Goal: Task Accomplishment & Management: Complete application form

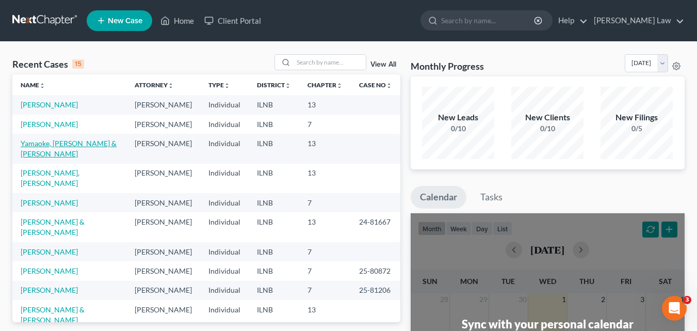
click at [49, 158] on link "Yamaoke, [PERSON_NAME] & [PERSON_NAME]" at bounding box center [69, 148] width 96 height 19
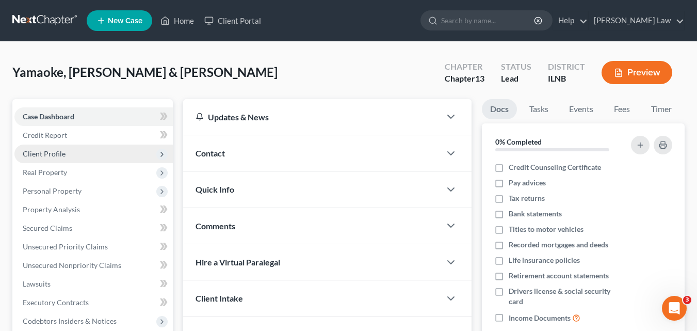
click at [57, 153] on span "Client Profile" at bounding box center [44, 153] width 43 height 9
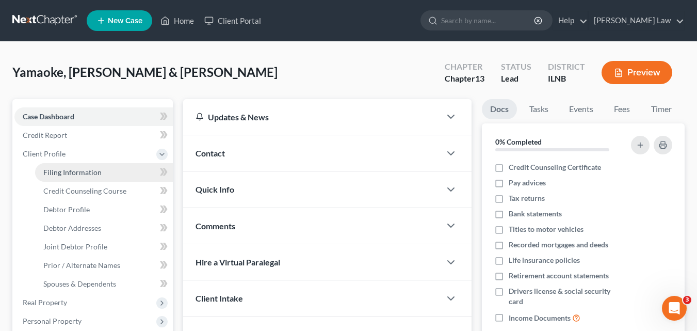
click at [89, 175] on span "Filing Information" at bounding box center [72, 172] width 58 height 9
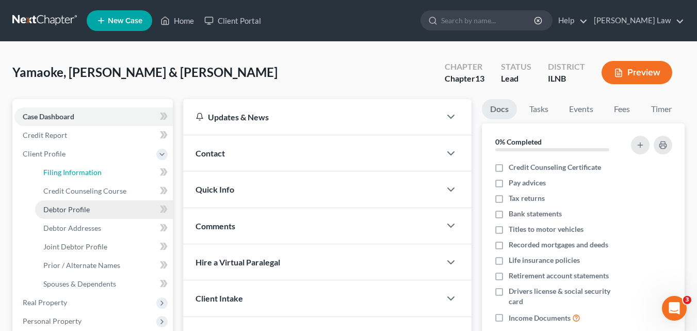
select select "1"
select select "3"
select select "0"
select select "14"
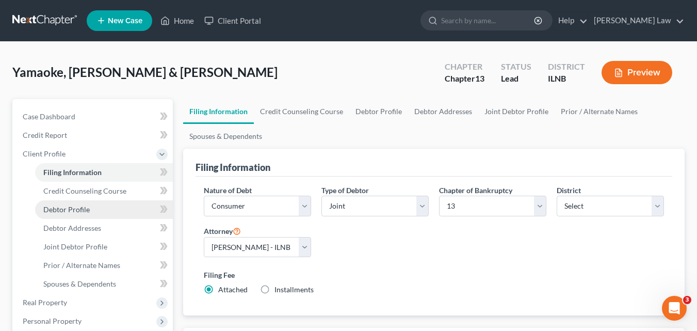
click at [81, 210] on span "Debtor Profile" at bounding box center [66, 209] width 46 height 9
select select "1"
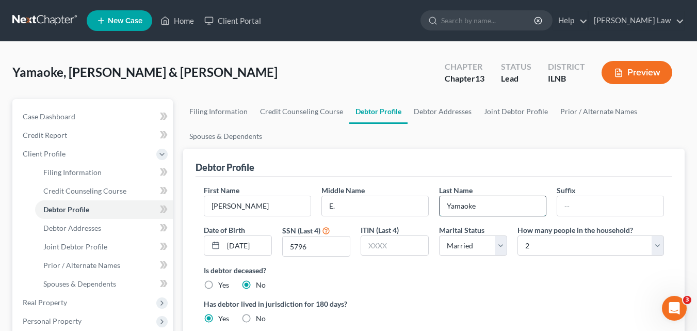
click at [475, 206] on input "Yamaoke" at bounding box center [493, 206] width 106 height 20
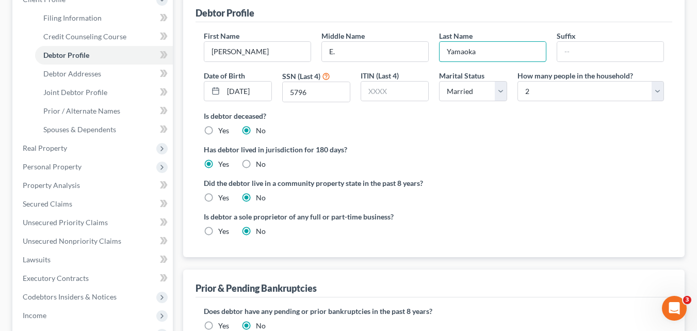
scroll to position [155, 0]
type input "Yamaoka"
click at [64, 149] on span "Real Property" at bounding box center [45, 147] width 44 height 9
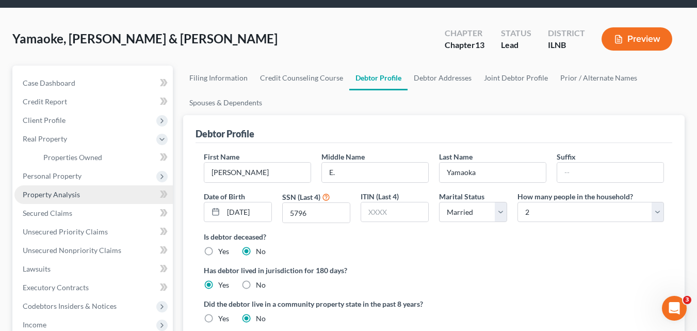
scroll to position [52, 0]
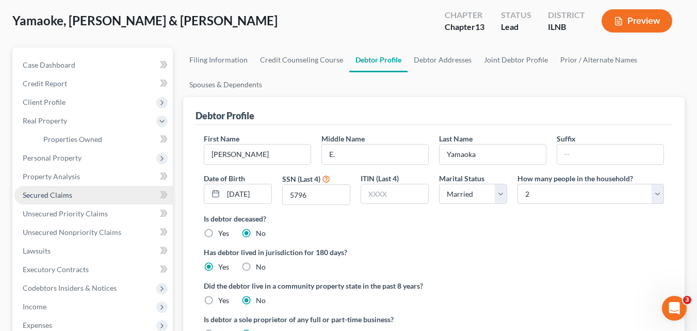
click at [42, 198] on span "Secured Claims" at bounding box center [48, 194] width 50 height 9
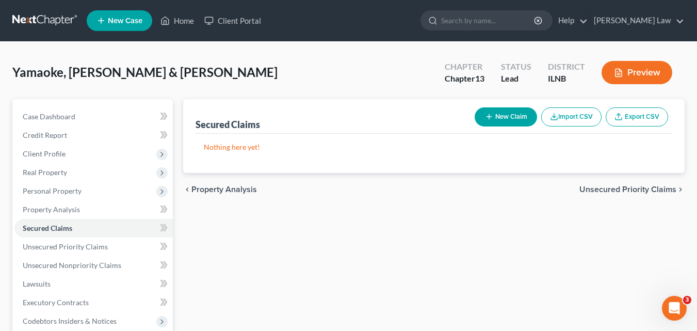
click at [502, 116] on button "New Claim" at bounding box center [506, 116] width 62 height 19
select select "0"
select select "2"
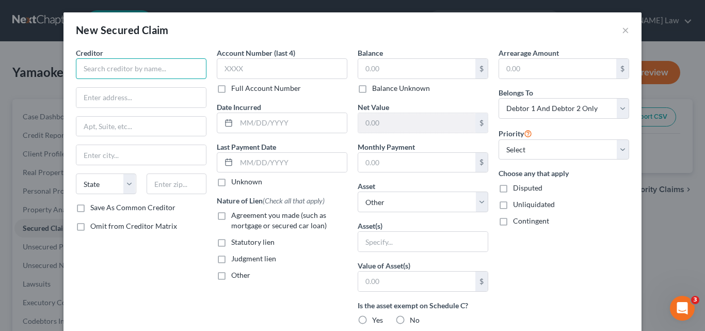
click at [150, 67] on input "text" at bounding box center [141, 68] width 131 height 21
type input "[PERSON_NAME] Mortgage Services"
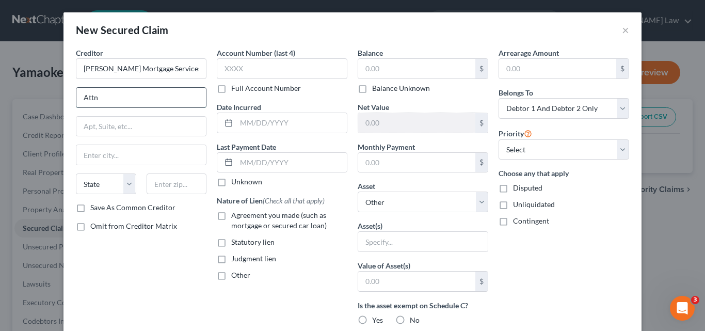
type input "Attn: Bankruptcy"
click at [121, 130] on input "text" at bounding box center [141, 127] width 130 height 20
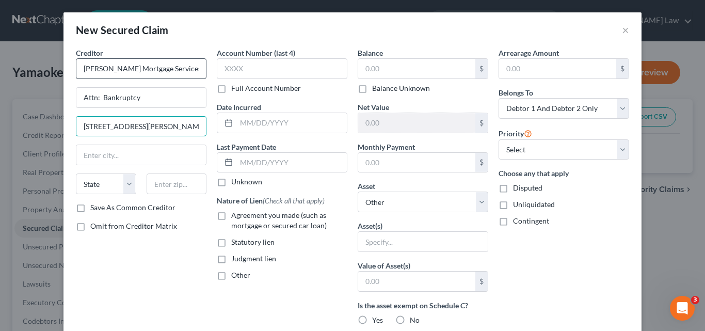
type input "[STREET_ADDRESS][PERSON_NAME]"
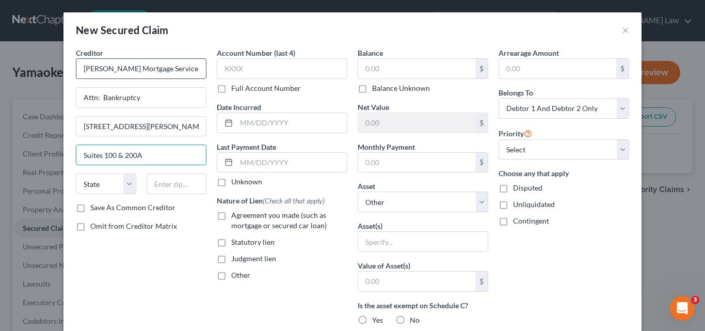
type input "Suites 100 & 200A"
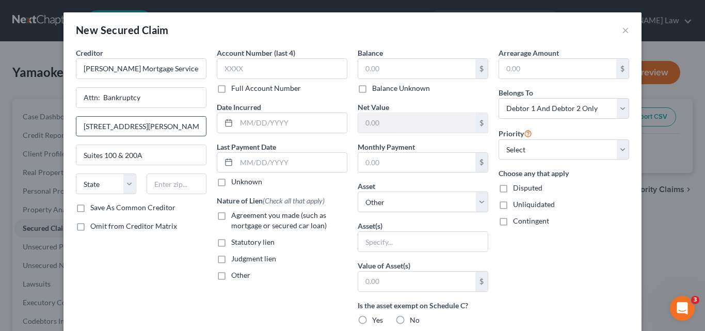
click at [175, 125] on input "[STREET_ADDRESS][PERSON_NAME]" at bounding box center [141, 127] width 130 height 20
drag, startPoint x: 151, startPoint y: 152, endPoint x: 68, endPoint y: 156, distance: 83.7
click at [71, 156] on div "Creditor * [PERSON_NAME] Mortgage Services Attn: Bankruptcy [STREET_ADDRESS][GE…" at bounding box center [141, 277] width 141 height 460
click at [175, 129] on input "[STREET_ADDRESS][PERSON_NAME]" at bounding box center [141, 127] width 130 height 20
paste input "Suites 100 & 200A"
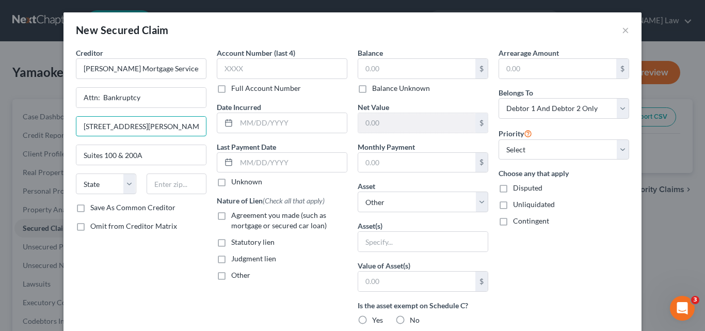
scroll to position [0, 31]
type input "[STREET_ADDRESS][PERSON_NAME]"
drag, startPoint x: 146, startPoint y: 155, endPoint x: 44, endPoint y: 162, distance: 102.4
click at [44, 162] on div "New Secured Claim × Creditor * [PERSON_NAME] Mortgage Services Attn: Bankruptcy…" at bounding box center [352, 165] width 705 height 331
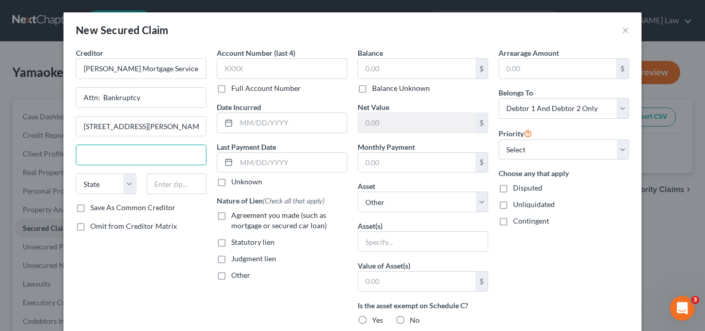
click at [119, 277] on div "Creditor * [PERSON_NAME] Mortgage Services Attn: Bankruptcy [STREET_ADDRESS][GE…" at bounding box center [141, 277] width 141 height 460
click at [167, 183] on input "text" at bounding box center [177, 183] width 60 height 21
type input "92806"
click at [143, 160] on input "text" at bounding box center [141, 155] width 130 height 20
type input "[GEOGRAPHIC_DATA]"
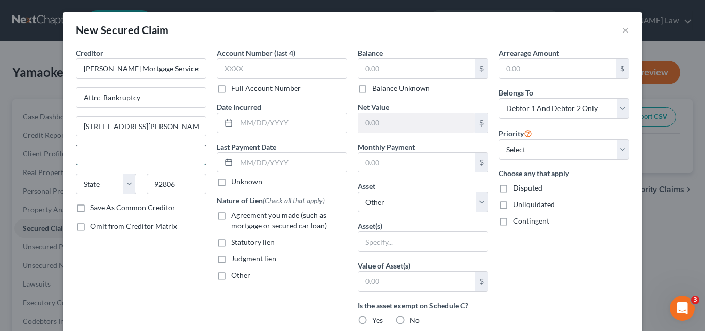
select select "4"
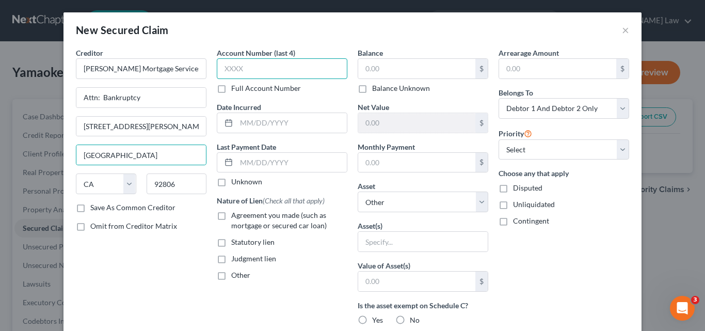
click at [239, 71] on input "text" at bounding box center [282, 68] width 131 height 21
type input "3467"
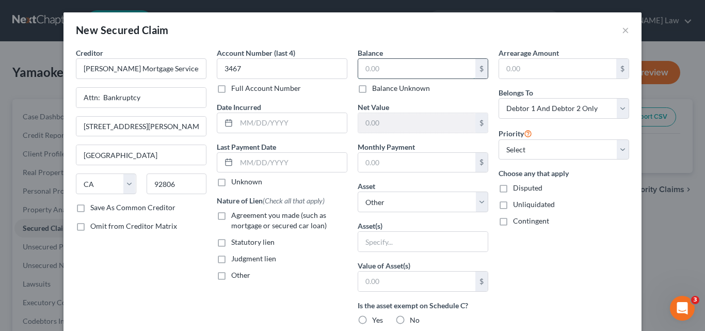
click at [363, 71] on input "text" at bounding box center [416, 69] width 117 height 20
type input "301,209"
click at [231, 217] on label "Agreement you made (such as mortgage or secured car loan)" at bounding box center [289, 220] width 116 height 21
click at [235, 217] on input "Agreement you made (such as mortgage or secured car loan)" at bounding box center [238, 213] width 7 height 7
checkbox input "true"
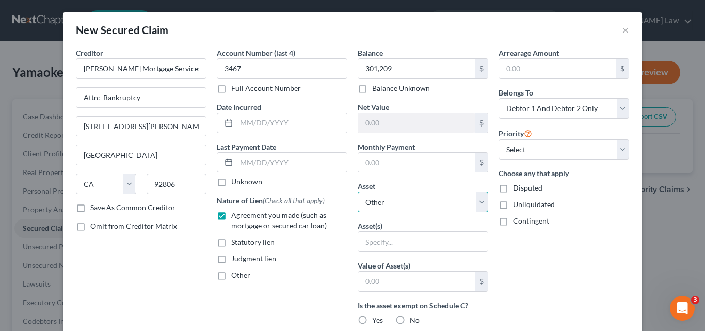
click at [474, 203] on select "Select Other Multiple Assets Household Goods - lawn mower, riding mower, pool c…" at bounding box center [423, 201] width 131 height 21
select select "3"
click at [358, 191] on select "Select Other Multiple Assets Household Goods - lawn mower, riding mower, pool c…" at bounding box center [423, 201] width 131 height 21
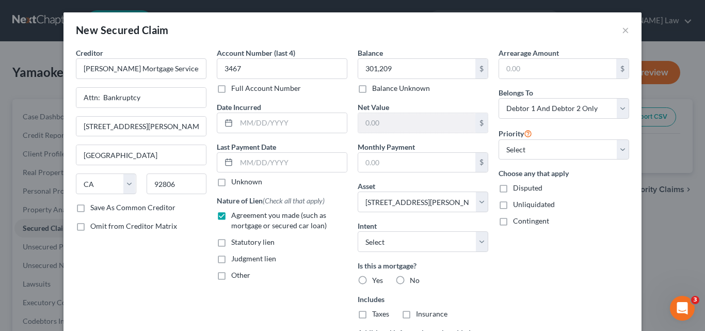
click at [372, 280] on label "Yes" at bounding box center [377, 280] width 11 height 10
click at [376, 280] on input "Yes" at bounding box center [379, 278] width 7 height 7
radio input "true"
click at [372, 318] on label "Taxes" at bounding box center [380, 314] width 17 height 10
click at [376, 315] on input "Taxes" at bounding box center [379, 312] width 7 height 7
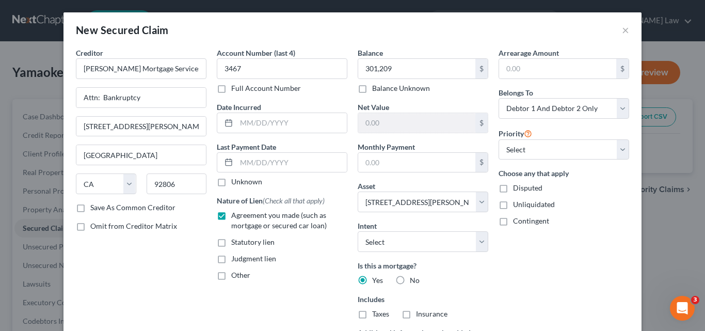
checkbox input "true"
click at [416, 315] on label "Insurance" at bounding box center [431, 314] width 31 height 10
click at [420, 315] on input "Insurance" at bounding box center [423, 312] width 7 height 7
checkbox input "true"
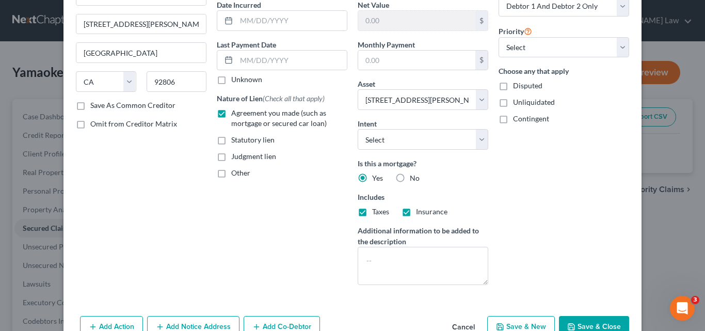
scroll to position [103, 0]
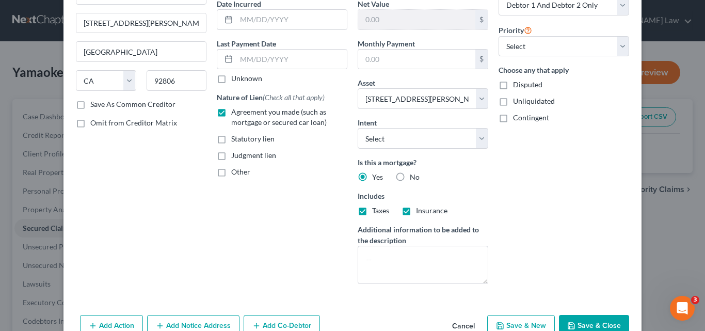
click at [598, 322] on button "Save & Close" at bounding box center [594, 326] width 70 height 22
select select
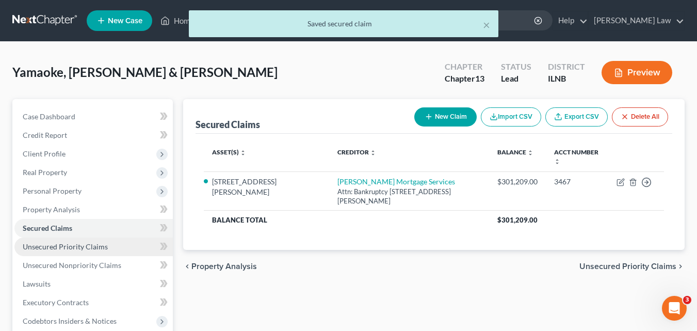
click at [72, 248] on span "Unsecured Priority Claims" at bounding box center [65, 246] width 85 height 9
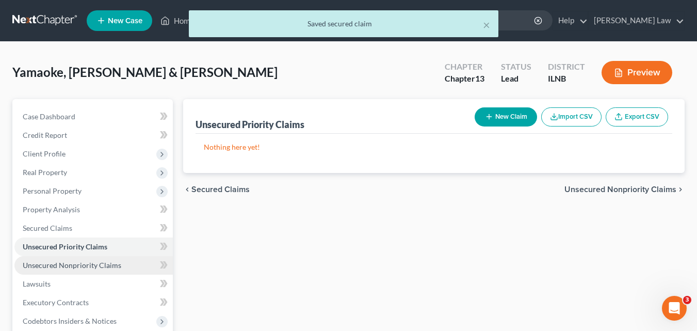
click at [70, 265] on span "Unsecured Nonpriority Claims" at bounding box center [72, 265] width 99 height 9
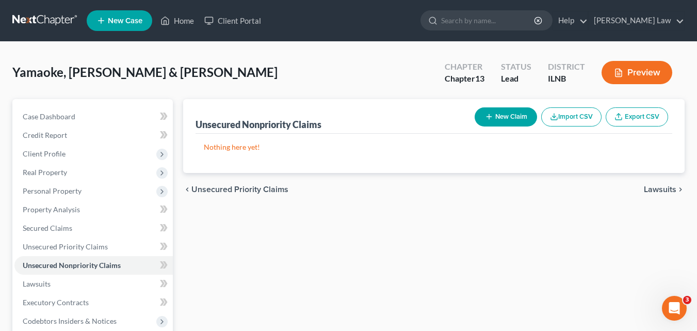
click at [510, 122] on button "New Claim" at bounding box center [506, 116] width 62 height 19
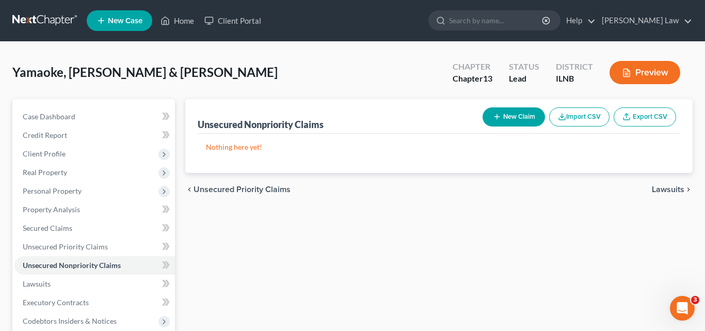
select select "2"
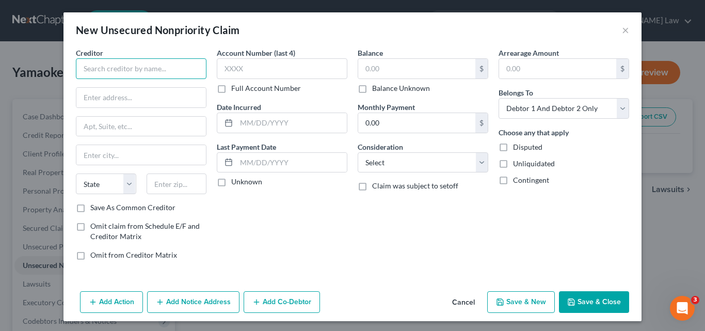
click at [169, 69] on input "text" at bounding box center [141, 68] width 131 height 21
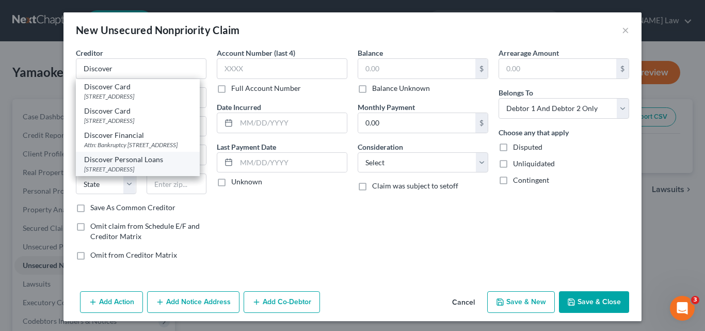
click at [153, 173] on div "[STREET_ADDRESS]" at bounding box center [137, 169] width 107 height 9
type input "Discover Personal Loans"
type input "PO Box 30954"
type input "[GEOGRAPHIC_DATA]"
select select "36"
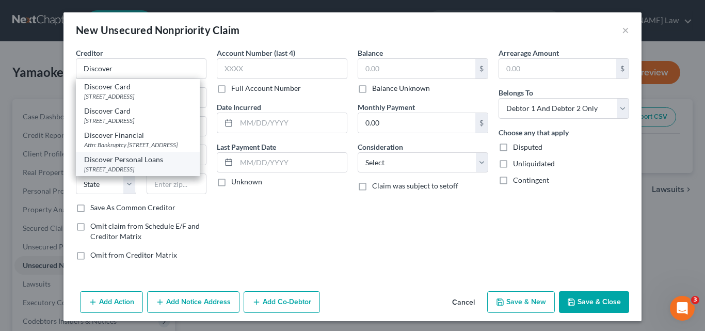
type input "30954"
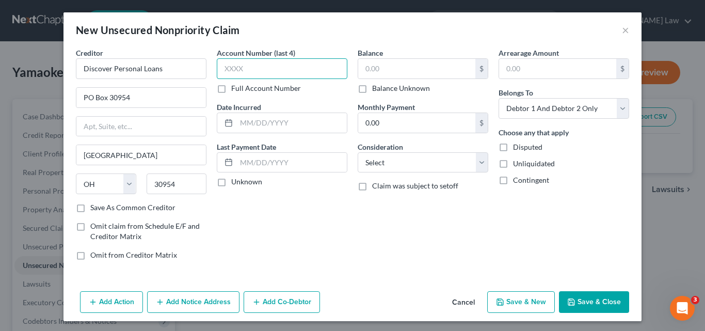
click at [225, 69] on input "text" at bounding box center [282, 68] width 131 height 21
type input "2"
type input "1820"
click at [372, 73] on input "text" at bounding box center [416, 69] width 117 height 20
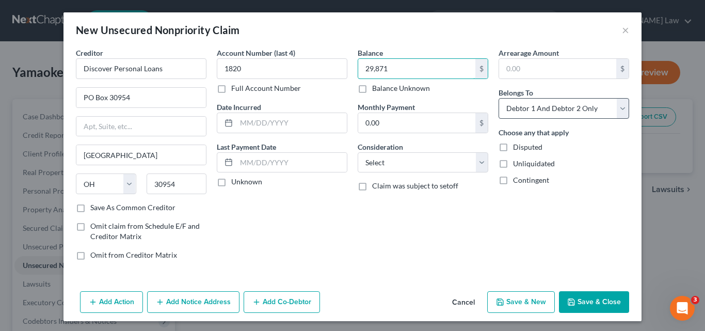
type input "29,871"
click at [616, 107] on select "Select Debtor 1 Only Debtor 2 Only Debtor 1 And Debtor 2 Only At Least One Of T…" at bounding box center [564, 108] width 131 height 21
select select "0"
click at [499, 98] on select "Select Debtor 1 Only Debtor 2 Only Debtor 1 And Debtor 2 Only At Least One Of T…" at bounding box center [564, 108] width 131 height 21
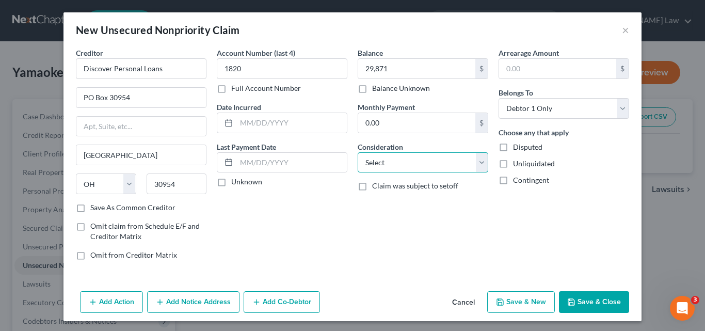
click at [477, 158] on select "Select Cable / Satellite Services Collection Agency Credit Card Debt Debt Couns…" at bounding box center [423, 162] width 131 height 21
select select "2"
click at [358, 152] on select "Select Cable / Satellite Services Collection Agency Credit Card Debt Debt Couns…" at bounding box center [423, 162] width 131 height 21
click at [518, 301] on button "Save & New" at bounding box center [521, 302] width 68 height 22
select select "2"
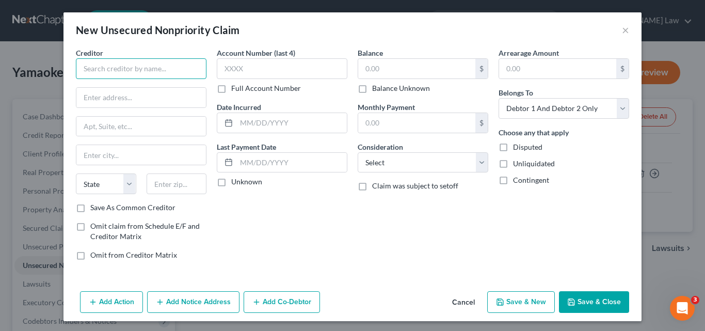
click at [125, 68] on input "text" at bounding box center [141, 68] width 131 height 21
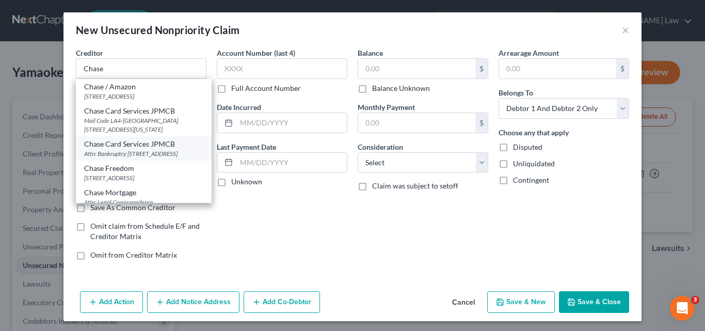
click at [130, 158] on div "Attn: Bankruptcy [STREET_ADDRESS]" at bounding box center [143, 153] width 119 height 9
type input "Chase Card Services JPMCB"
type input "Attn: Bankruptcy"
type input "PO Box 15298"
type input "Wilmington"
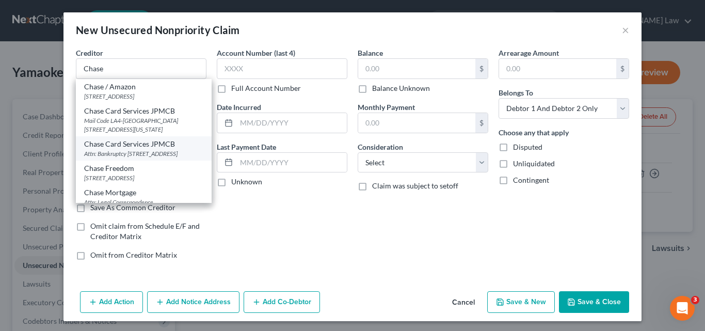
select select "7"
type input "19850"
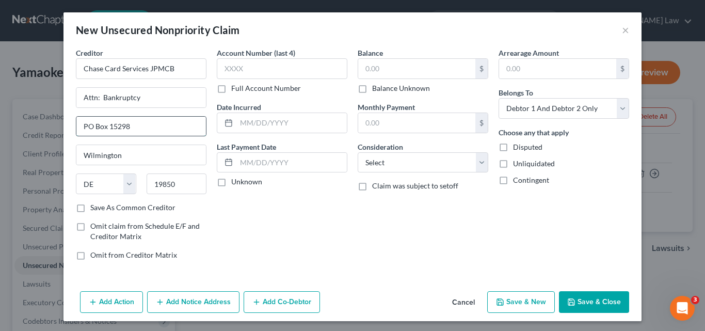
drag, startPoint x: 121, startPoint y: 128, endPoint x: 127, endPoint y: 128, distance: 5.7
click at [127, 128] on input "PO Box 15298" at bounding box center [141, 127] width 130 height 20
type input "PO Box 15299"
click at [225, 68] on input "text" at bounding box center [282, 68] width 131 height 21
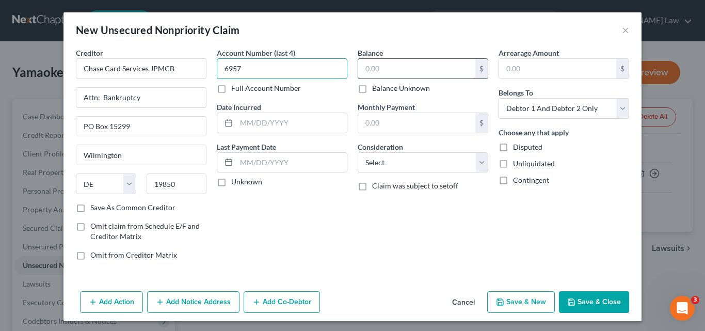
type input "6957"
click at [378, 67] on input "text" at bounding box center [416, 69] width 117 height 20
type input "19,408"
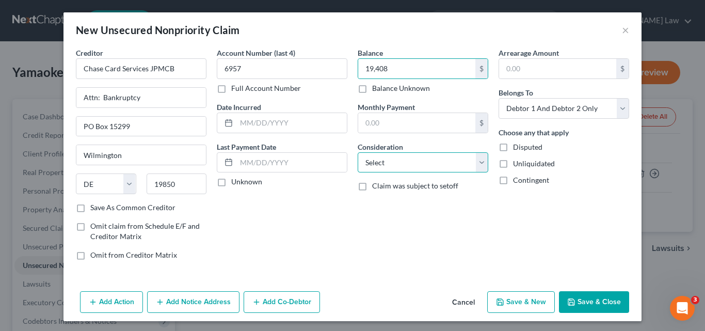
click at [450, 158] on select "Select Cable / Satellite Services Collection Agency Credit Card Debt Debt Couns…" at bounding box center [423, 162] width 131 height 21
select select "2"
click at [358, 152] on select "Select Cable / Satellite Services Collection Agency Credit Card Debt Debt Couns…" at bounding box center [423, 162] width 131 height 21
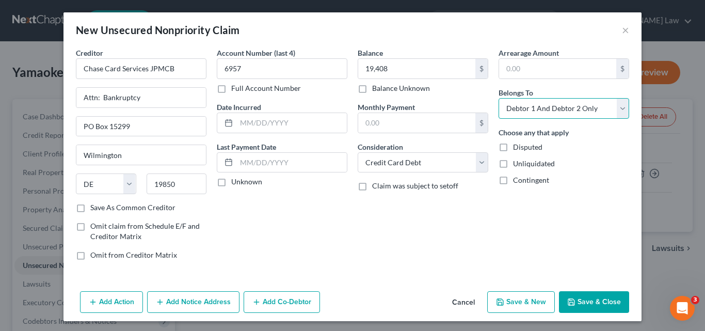
click at [575, 106] on select "Select Debtor 1 Only Debtor 2 Only Debtor 1 And Debtor 2 Only At Least One Of T…" at bounding box center [564, 108] width 131 height 21
select select "0"
click at [499, 98] on select "Select Debtor 1 Only Debtor 2 Only Debtor 1 And Debtor 2 Only At Least One Of T…" at bounding box center [564, 108] width 131 height 21
click at [527, 302] on button "Save & New" at bounding box center [521, 302] width 68 height 22
select select "2"
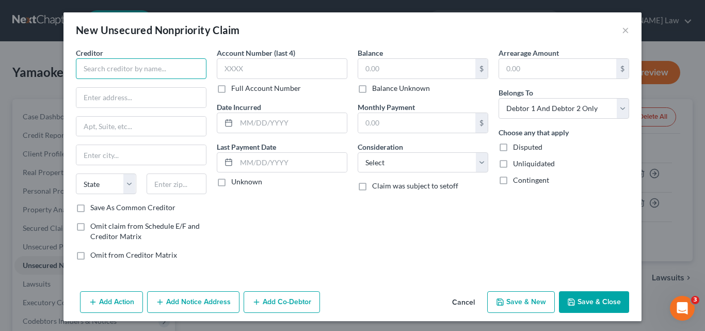
click at [101, 69] on input "text" at bounding box center [141, 68] width 131 height 21
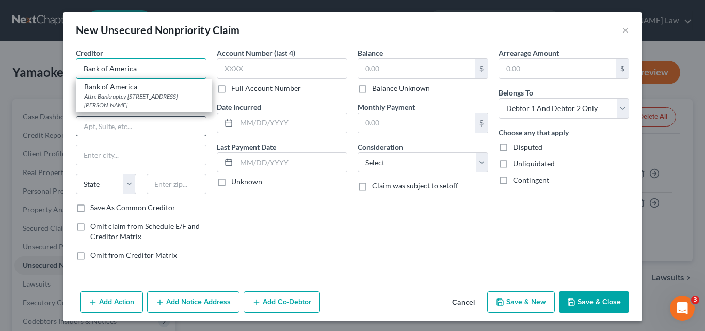
type input "Bank of America"
click at [95, 124] on input "text" at bounding box center [141, 127] width 130 height 20
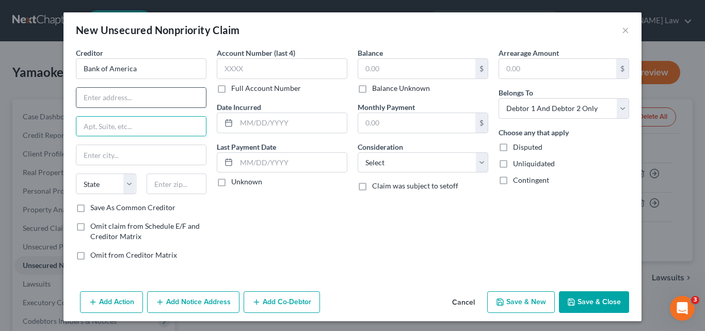
click at [94, 99] on input "text" at bounding box center [141, 98] width 130 height 20
type input "Attn: Bankruptcy"
click at [123, 131] on input "text" at bounding box center [141, 127] width 130 height 20
type input "PO Box 15019"
click at [167, 183] on input "text" at bounding box center [177, 183] width 60 height 21
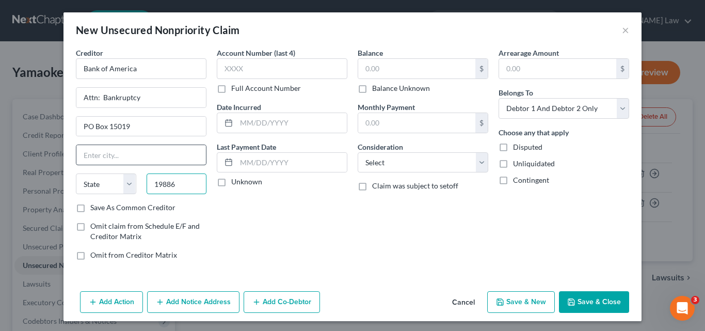
type input "19886"
click at [88, 157] on input "text" at bounding box center [141, 155] width 130 height 20
type input "Wilmington"
select select "7"
click at [294, 244] on div "Account Number (last 4) Full Account Number Date Incurred Last Payment Date Unk…" at bounding box center [282, 157] width 141 height 221
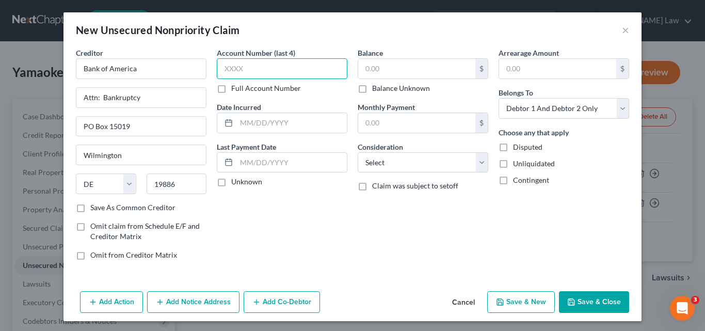
click at [228, 70] on input "text" at bounding box center [282, 68] width 131 height 21
type input "4364"
click at [366, 71] on input "text" at bounding box center [416, 69] width 117 height 20
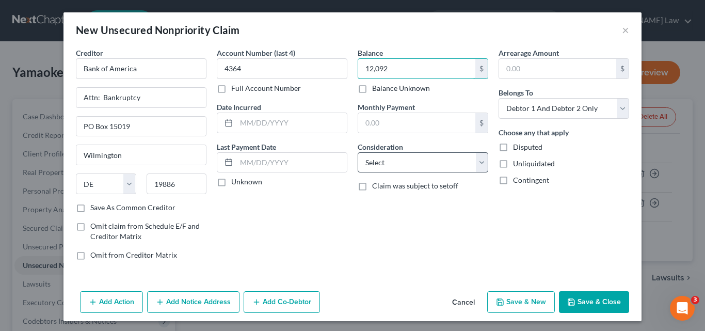
type input "12,092"
click at [409, 163] on select "Select Cable / Satellite Services Collection Agency Credit Card Debt Debt Couns…" at bounding box center [423, 162] width 131 height 21
select select "2"
click at [358, 152] on select "Select Cable / Satellite Services Collection Agency Credit Card Debt Debt Couns…" at bounding box center [423, 162] width 131 height 21
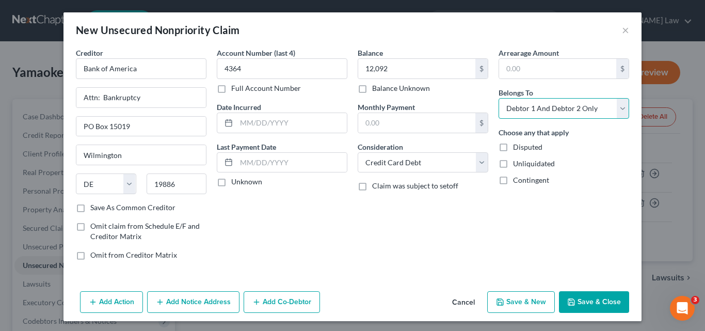
drag, startPoint x: 619, startPoint y: 106, endPoint x: 609, endPoint y: 110, distance: 10.9
click at [619, 106] on select "Select Debtor 1 Only Debtor 2 Only Debtor 1 And Debtor 2 Only At Least One Of T…" at bounding box center [564, 108] width 131 height 21
select select "0"
click at [499, 98] on select "Select Debtor 1 Only Debtor 2 Only Debtor 1 And Debtor 2 Only At Least One Of T…" at bounding box center [564, 108] width 131 height 21
click at [533, 302] on button "Save & New" at bounding box center [521, 302] width 68 height 22
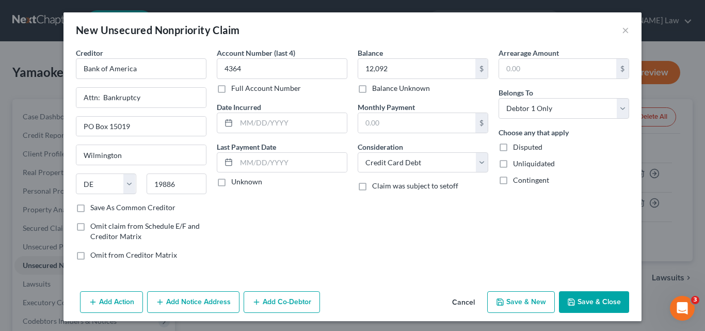
select select "2"
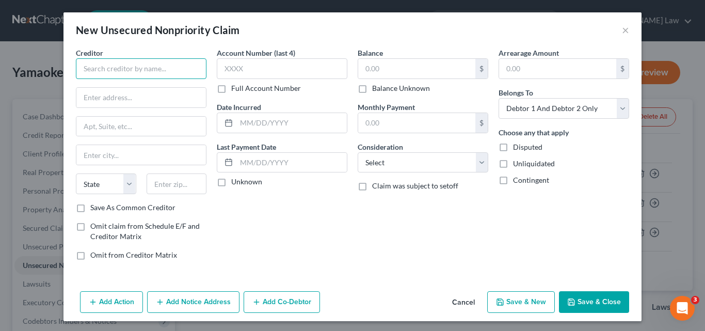
click at [92, 61] on input "text" at bounding box center [141, 68] width 131 height 21
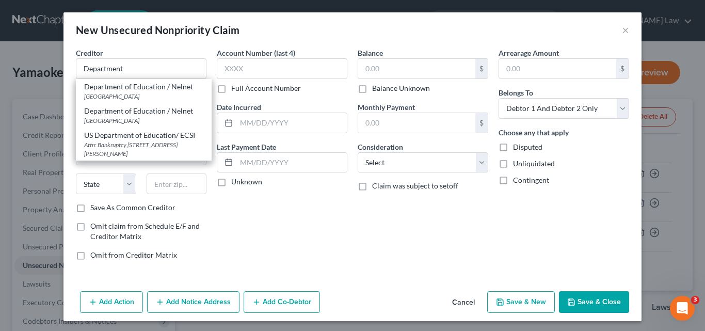
click at [264, 211] on div "Account Number (last 4) Full Account Number Date Incurred Last Payment Date Unk…" at bounding box center [282, 157] width 141 height 221
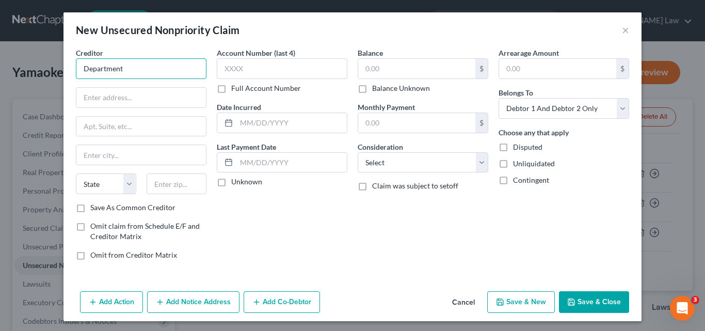
click at [134, 68] on input "Department" at bounding box center [141, 68] width 131 height 21
type input "Department of Education / Aidvantage"
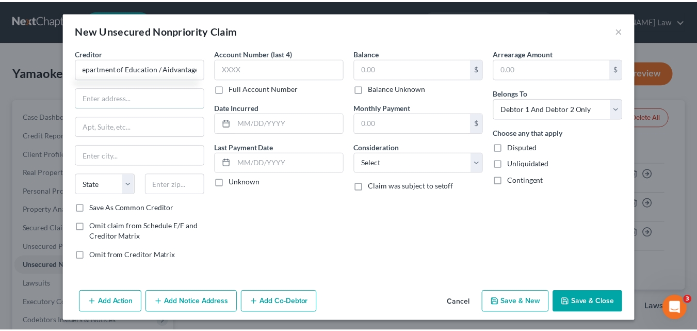
scroll to position [0, 0]
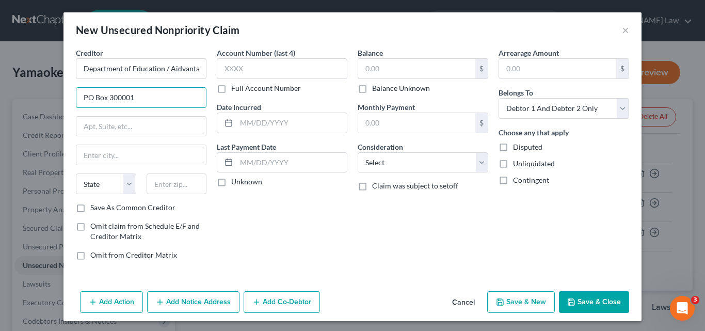
type input "PO Box 300001"
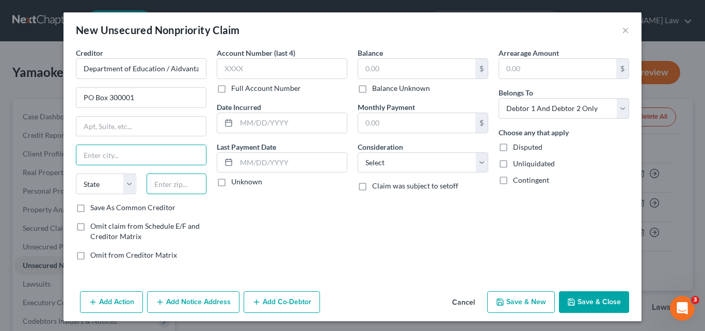
click at [188, 186] on input "text" at bounding box center [177, 183] width 60 height 21
drag, startPoint x: 171, startPoint y: 182, endPoint x: 124, endPoint y: 185, distance: 47.1
click at [124, 185] on div "State [US_STATE] AK AR AZ CA CO CT DE DC [GEOGRAPHIC_DATA] [GEOGRAPHIC_DATA] GU…" at bounding box center [141, 187] width 141 height 29
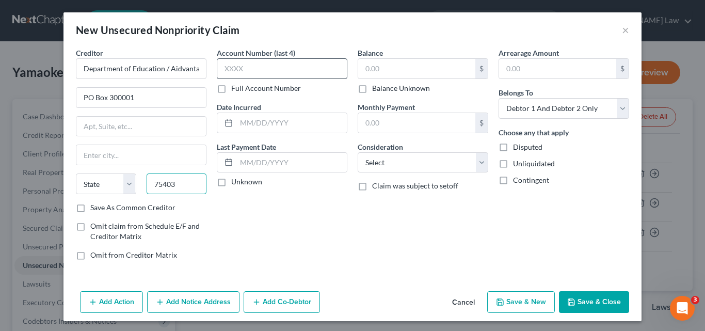
type input "75403"
click at [228, 71] on input "text" at bounding box center [282, 68] width 131 height 21
type input "[GEOGRAPHIC_DATA]"
select select "45"
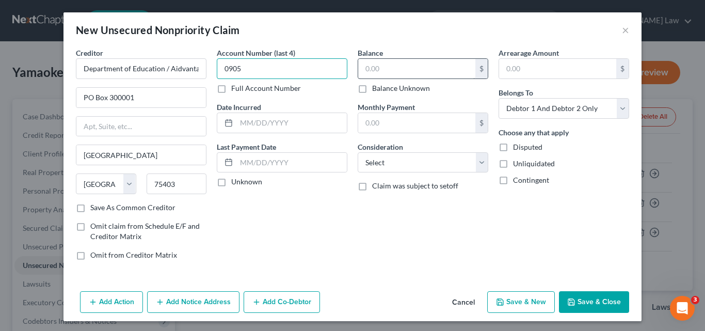
type input "0905"
click at [366, 73] on input "text" at bounding box center [416, 69] width 117 height 20
type input "9,765"
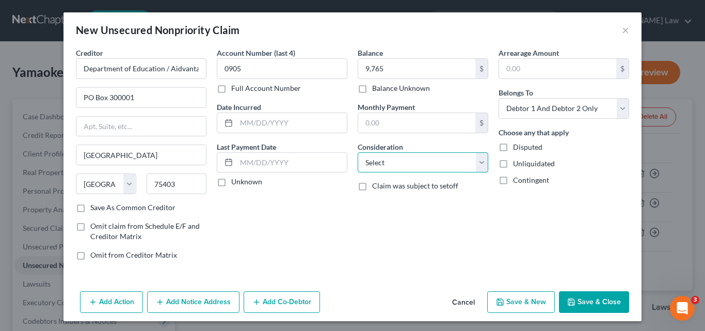
click at [480, 166] on select "Select Cable / Satellite Services Collection Agency Credit Card Debt Debt Couns…" at bounding box center [423, 162] width 131 height 21
select select "17"
click at [358, 152] on select "Select Cable / Satellite Services Collection Agency Credit Card Debt Debt Couns…" at bounding box center [423, 162] width 131 height 21
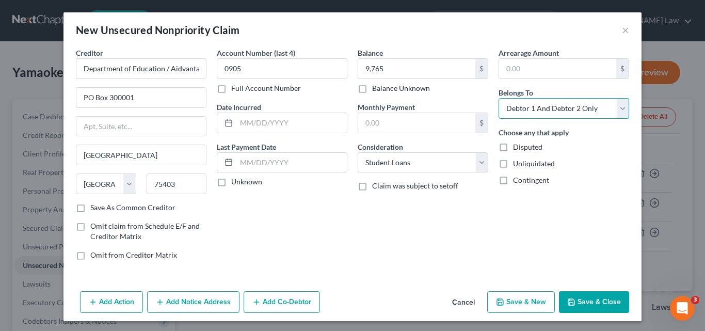
click at [618, 105] on select "Select Debtor 1 Only Debtor 2 Only Debtor 1 And Debtor 2 Only At Least One Of T…" at bounding box center [564, 108] width 131 height 21
select select "1"
click at [499, 98] on select "Select Debtor 1 Only Debtor 2 Only Debtor 1 And Debtor 2 Only At Least One Of T…" at bounding box center [564, 108] width 131 height 21
click at [529, 302] on button "Save & New" at bounding box center [521, 302] width 68 height 22
select select "2"
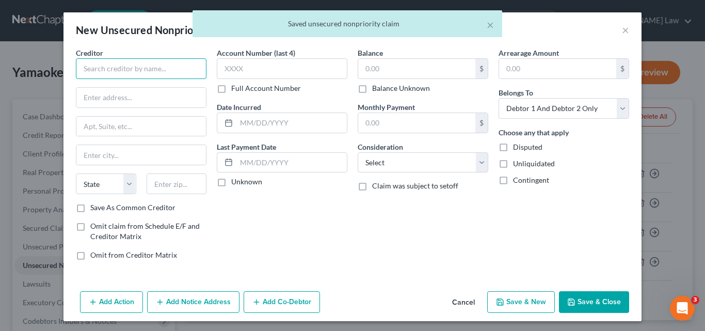
click at [143, 69] on input "text" at bounding box center [141, 68] width 131 height 21
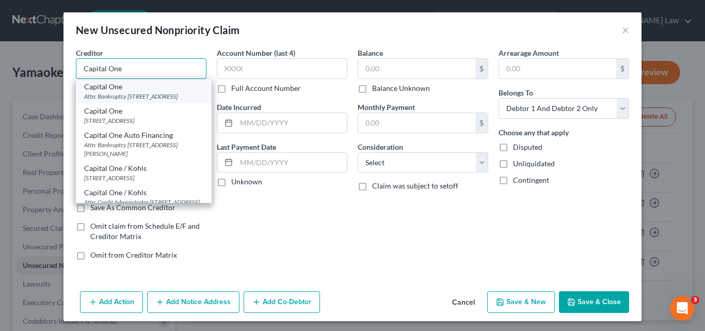
type input "Capital One"
click at [155, 101] on div "Attn: Bankruptcy [STREET_ADDRESS]" at bounding box center [143, 96] width 119 height 9
type input "Attn: Bankruptcy"
type input "PO Box 30285"
type input "[GEOGRAPHIC_DATA]"
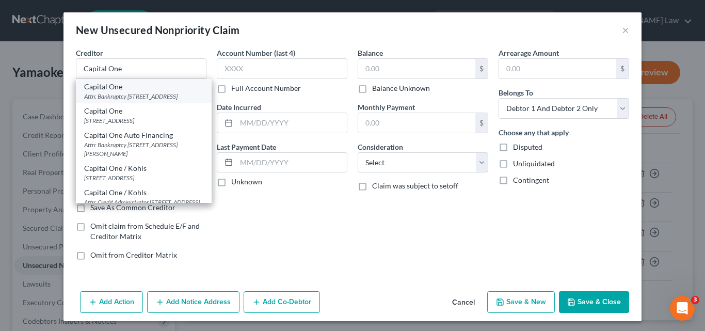
select select "46"
type input "84130"
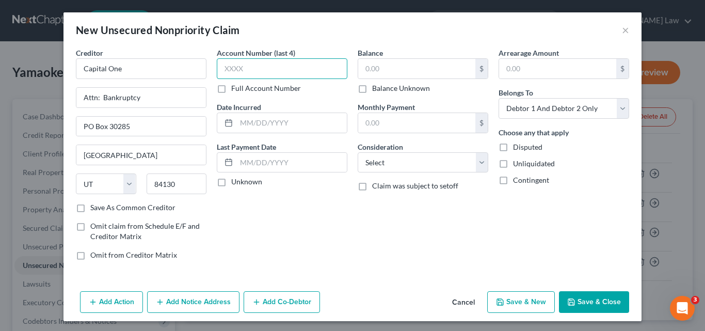
click at [230, 67] on input "text" at bounding box center [282, 68] width 131 height 21
type input "4115"
click at [408, 69] on input "text" at bounding box center [416, 69] width 117 height 20
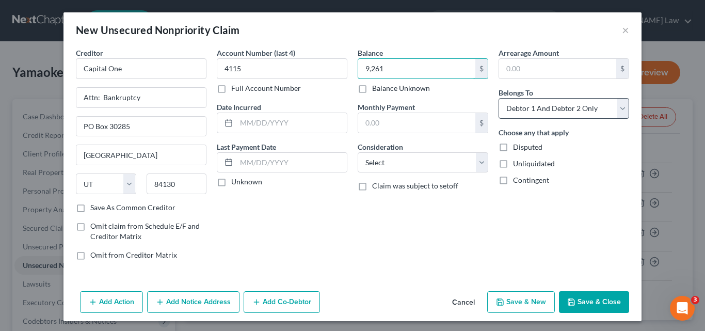
type input "9,261"
click at [617, 111] on select "Select Debtor 1 Only Debtor 2 Only Debtor 1 And Debtor 2 Only At Least One Of T…" at bounding box center [564, 108] width 131 height 21
select select "1"
click at [499, 98] on select "Select Debtor 1 Only Debtor 2 Only Debtor 1 And Debtor 2 Only At Least One Of T…" at bounding box center [564, 108] width 131 height 21
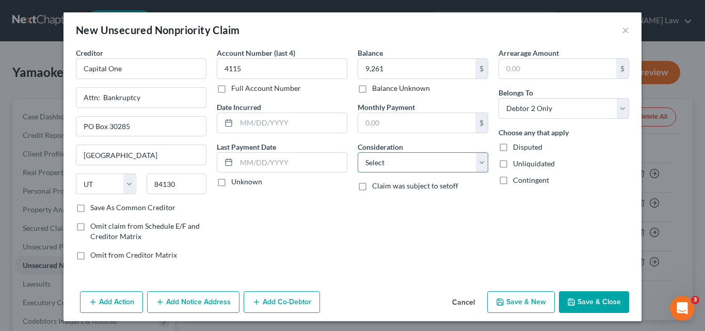
click at [481, 164] on select "Select Cable / Satellite Services Collection Agency Credit Card Debt Debt Couns…" at bounding box center [423, 162] width 131 height 21
select select "2"
click at [358, 152] on select "Select Cable / Satellite Services Collection Agency Credit Card Debt Debt Couns…" at bounding box center [423, 162] width 131 height 21
click at [529, 305] on button "Save & New" at bounding box center [521, 302] width 68 height 22
select select "2"
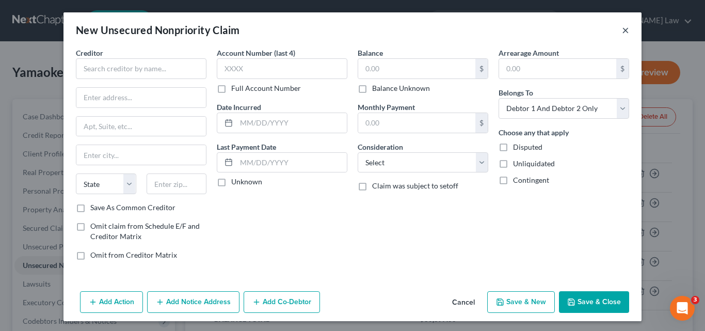
click at [622, 28] on button "×" at bounding box center [625, 30] width 7 height 12
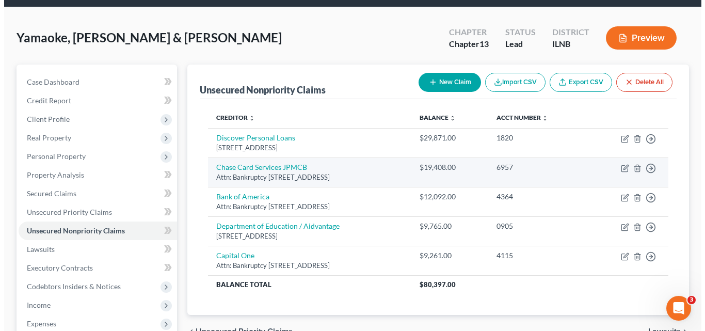
scroll to position [52, 0]
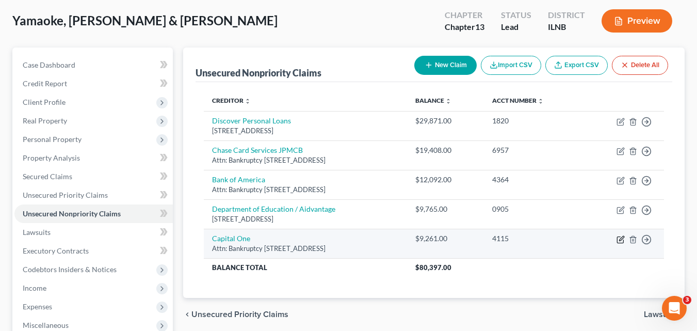
click at [621, 239] on icon "button" at bounding box center [621, 239] width 8 height 8
select select "46"
select select "2"
select select "1"
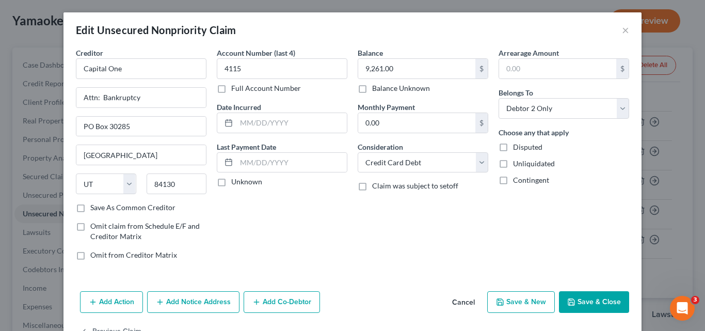
click at [531, 302] on button "Save & New" at bounding box center [521, 302] width 68 height 22
select select "2"
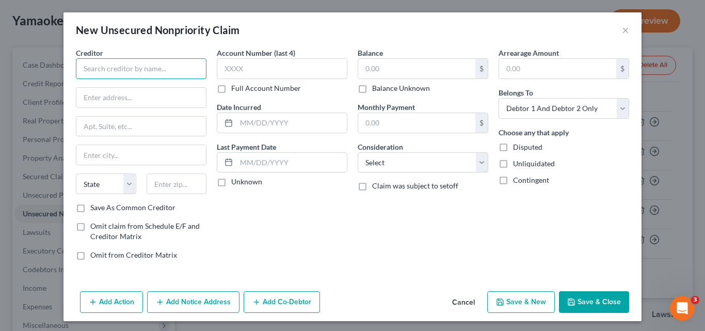
click at [86, 72] on input "text" at bounding box center [141, 68] width 131 height 21
type input "Department of Education / Aidvantage"
drag, startPoint x: 142, startPoint y: 99, endPoint x: 152, endPoint y: 95, distance: 10.0
click at [142, 99] on input "text" at bounding box center [141, 98] width 130 height 20
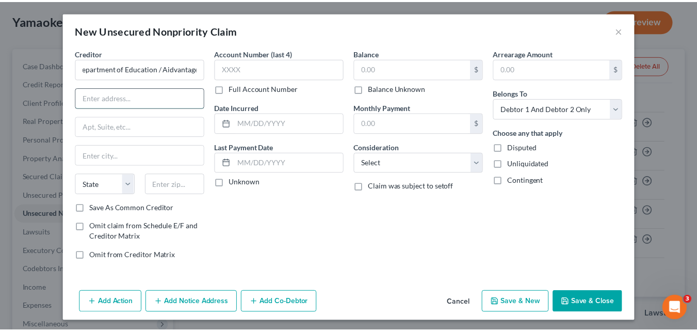
scroll to position [0, 0]
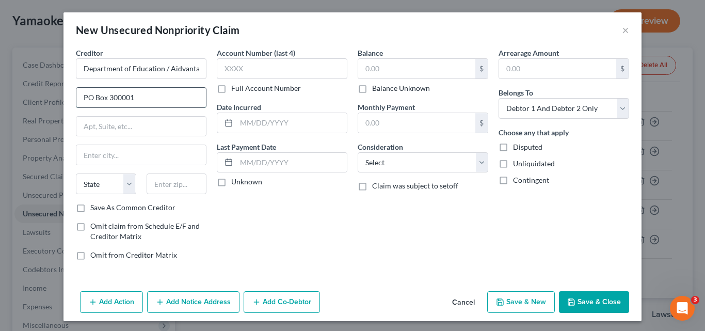
type input "PO Box 300001"
type input "[GEOGRAPHIC_DATA]"
select select "45"
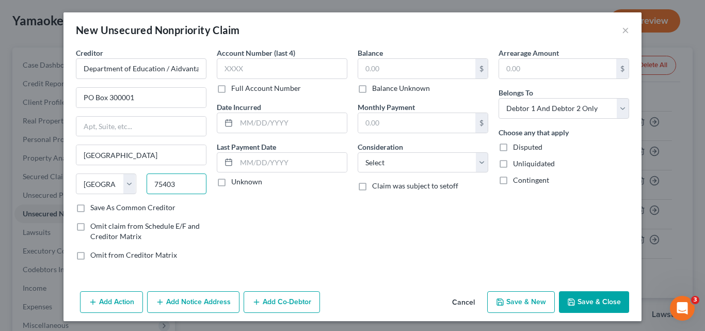
type input "75403"
click at [90, 207] on label "Save As Common Creditor" at bounding box center [132, 207] width 85 height 10
click at [94, 207] on input "Save As Common Creditor" at bounding box center [97, 205] width 7 height 7
checkbox input "true"
click at [227, 67] on input "text" at bounding box center [282, 68] width 131 height 21
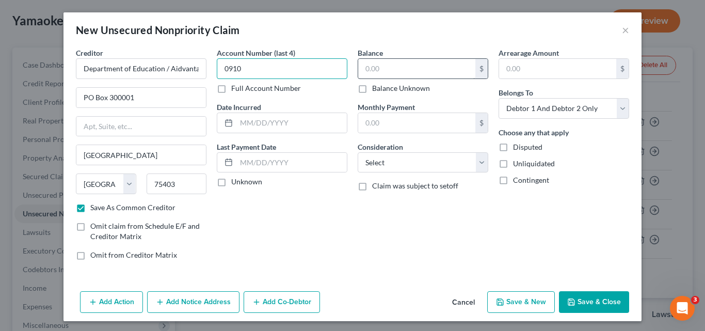
type input "0910"
click at [380, 69] on input "text" at bounding box center [416, 69] width 117 height 20
type input "7,255"
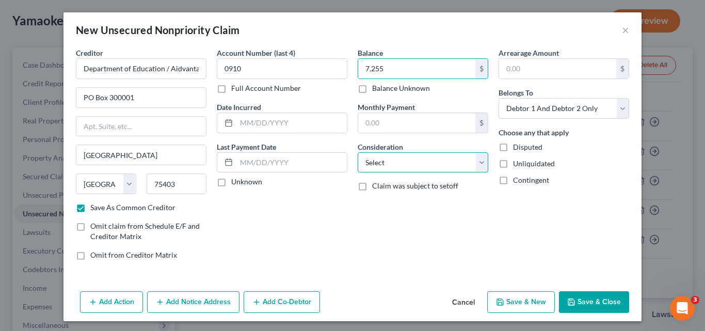
drag, startPoint x: 474, startPoint y: 161, endPoint x: 454, endPoint y: 175, distance: 24.8
click at [474, 161] on select "Select Cable / Satellite Services Collection Agency Credit Card Debt Debt Couns…" at bounding box center [423, 162] width 131 height 21
select select "17"
click at [358, 152] on select "Select Cable / Satellite Services Collection Agency Credit Card Debt Debt Couns…" at bounding box center [423, 162] width 131 height 21
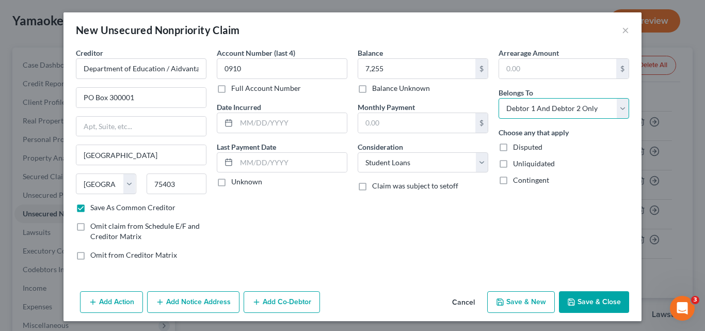
click at [622, 106] on select "Select Debtor 1 Only Debtor 2 Only Debtor 1 And Debtor 2 Only At Least One Of T…" at bounding box center [564, 108] width 131 height 21
select select "1"
click at [499, 98] on select "Select Debtor 1 Only Debtor 2 Only Debtor 1 And Debtor 2 Only At Least One Of T…" at bounding box center [564, 108] width 131 height 21
click at [532, 306] on button "Save & New" at bounding box center [521, 302] width 68 height 22
select select "2"
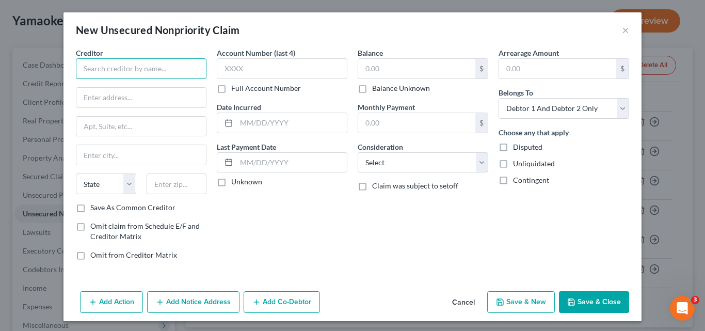
click at [101, 71] on input "text" at bounding box center [141, 68] width 131 height 21
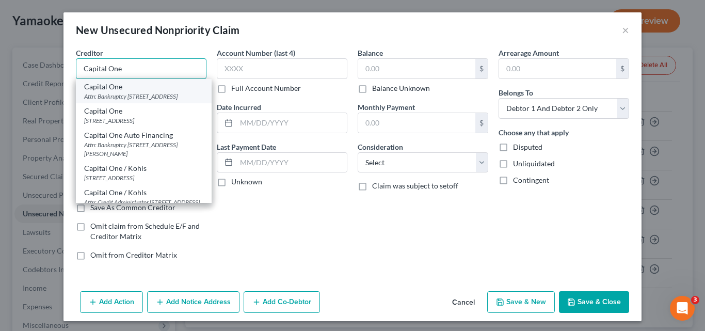
type input "Capital One"
click at [165, 101] on div "Attn: Bankruptcy [STREET_ADDRESS]" at bounding box center [143, 96] width 119 height 9
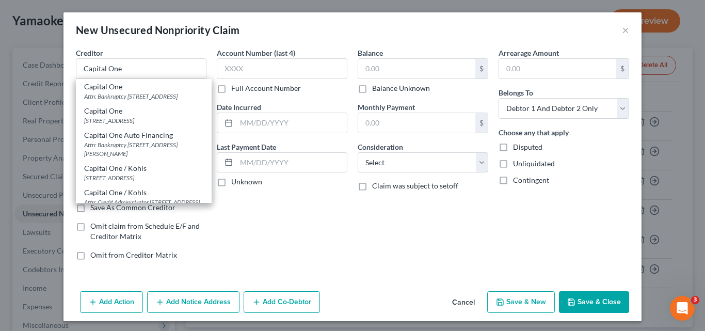
type input "Attn: Bankruptcy"
type input "PO Box 30285"
type input "[GEOGRAPHIC_DATA]"
select select "46"
type input "84130"
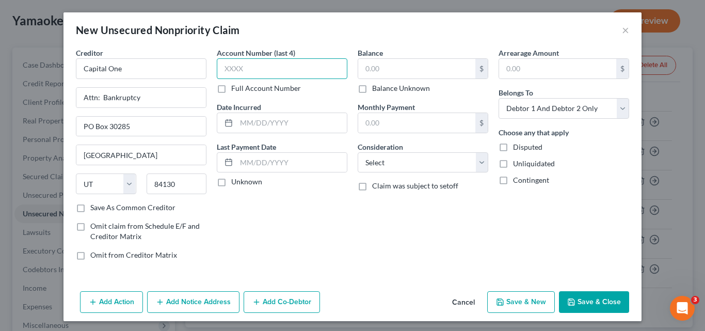
click at [224, 69] on input "text" at bounding box center [282, 68] width 131 height 21
type input "3916"
drag, startPoint x: 370, startPoint y: 68, endPoint x: 377, endPoint y: 65, distance: 8.5
click at [370, 68] on input "text" at bounding box center [416, 69] width 117 height 20
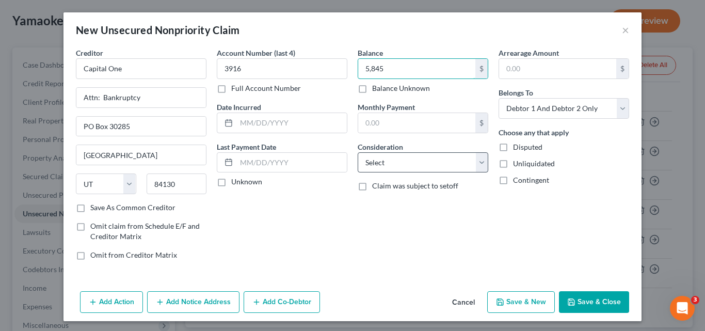
type input "5,845"
click at [481, 161] on select "Select Cable / Satellite Services Collection Agency Credit Card Debt Debt Couns…" at bounding box center [423, 162] width 131 height 21
select select "2"
click at [358, 152] on select "Select Cable / Satellite Services Collection Agency Credit Card Debt Debt Couns…" at bounding box center [423, 162] width 131 height 21
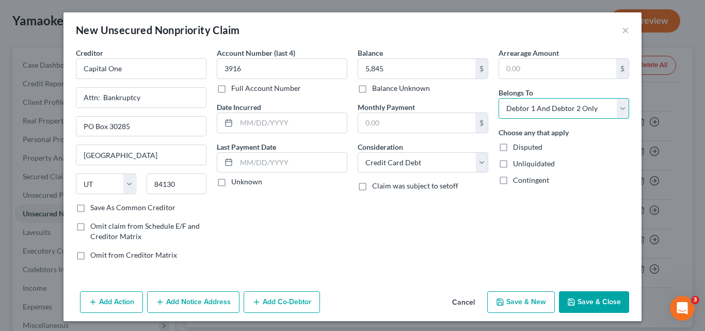
click at [618, 103] on select "Select Debtor 1 Only Debtor 2 Only Debtor 1 And Debtor 2 Only At Least One Of T…" at bounding box center [564, 108] width 131 height 21
select select "1"
click at [499, 98] on select "Select Debtor 1 Only Debtor 2 Only Debtor 1 And Debtor 2 Only At Least One Of T…" at bounding box center [564, 108] width 131 height 21
click at [533, 306] on button "Save & New" at bounding box center [521, 302] width 68 height 22
select select "2"
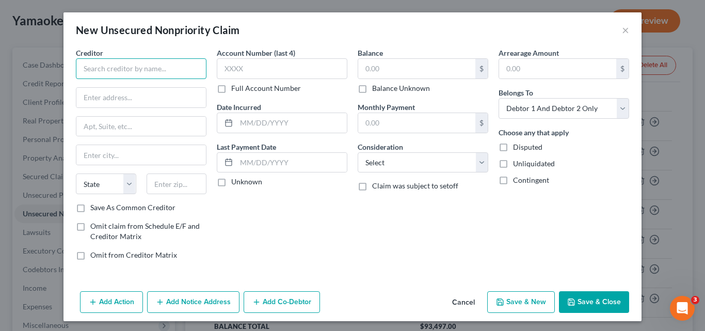
click at [88, 71] on input "text" at bounding box center [141, 68] width 131 height 21
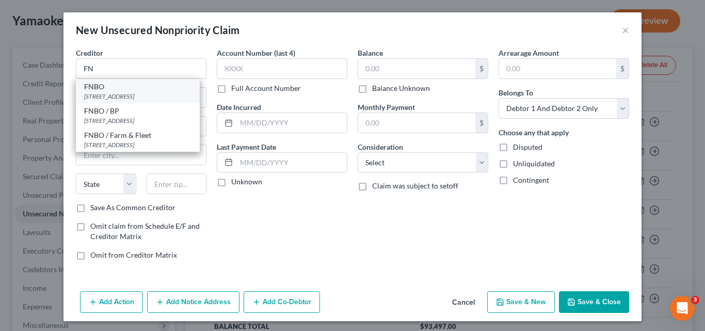
click at [139, 94] on div "[STREET_ADDRESS]" at bounding box center [137, 96] width 107 height 9
type input "FNBO"
type input "PO Box 3331"
type input "[GEOGRAPHIC_DATA]"
select select "30"
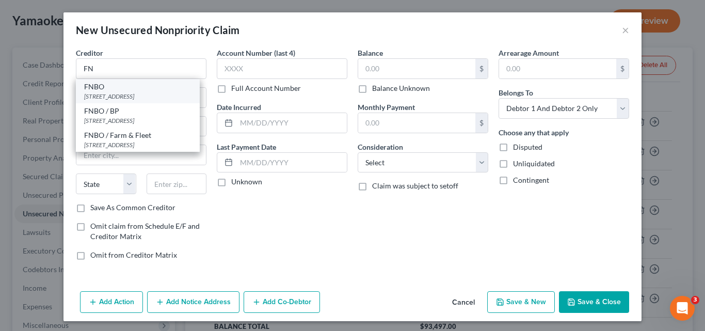
type input "68103"
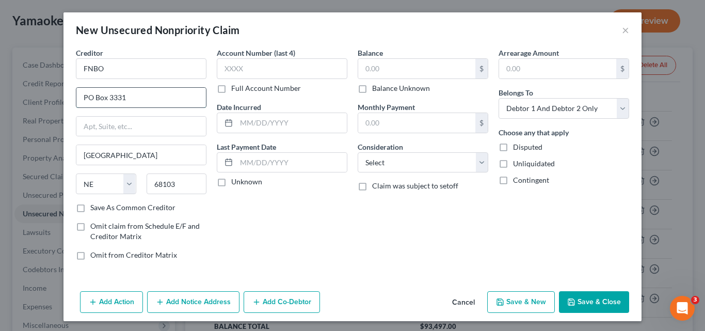
drag, startPoint x: 107, startPoint y: 98, endPoint x: 126, endPoint y: 95, distance: 18.7
click at [126, 95] on input "PO Box 3331" at bounding box center [141, 98] width 130 height 20
type input "PO Box 3128"
click at [106, 127] on input "text" at bounding box center [141, 127] width 130 height 20
type input "Attn: Bankruptcy"
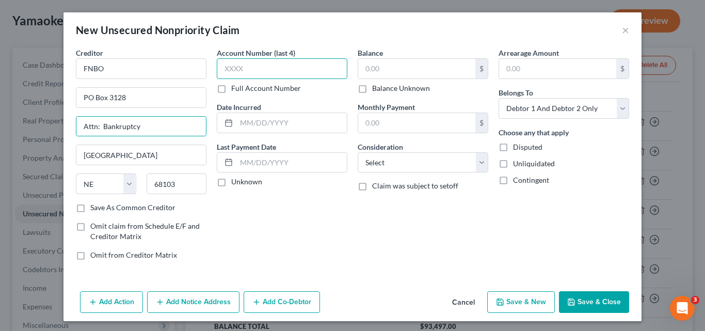
click at [228, 68] on input "text" at bounding box center [282, 68] width 131 height 21
type input "4698"
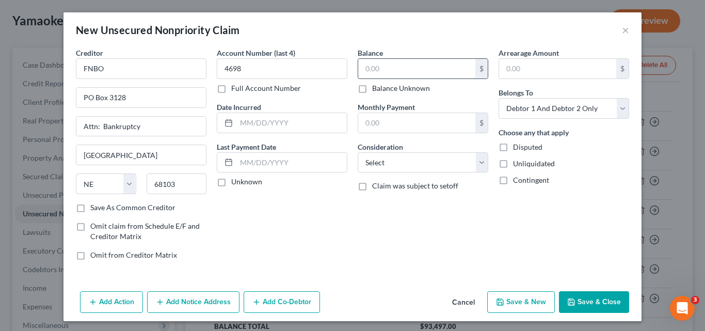
click at [368, 70] on input "text" at bounding box center [416, 69] width 117 height 20
type input "3,404"
click at [476, 161] on select "Select Cable / Satellite Services Collection Agency Credit Card Debt Debt Couns…" at bounding box center [423, 162] width 131 height 21
select select "2"
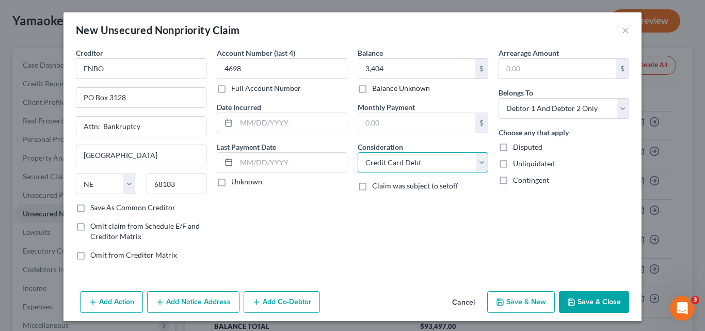
click at [358, 152] on select "Select Cable / Satellite Services Collection Agency Credit Card Debt Debt Couns…" at bounding box center [423, 162] width 131 height 21
click at [618, 107] on select "Select Debtor 1 Only Debtor 2 Only Debtor 1 And Debtor 2 Only At Least One Of T…" at bounding box center [564, 108] width 131 height 21
select select "0"
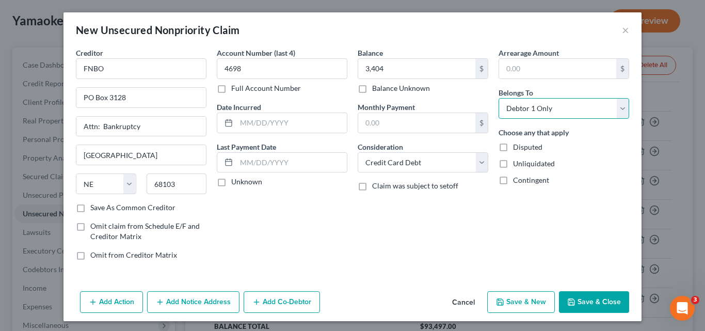
click at [499, 98] on select "Select Debtor 1 Only Debtor 2 Only Debtor 1 And Debtor 2 Only At Least One Of T…" at bounding box center [564, 108] width 131 height 21
click at [533, 302] on button "Save & New" at bounding box center [521, 302] width 68 height 22
select select "2"
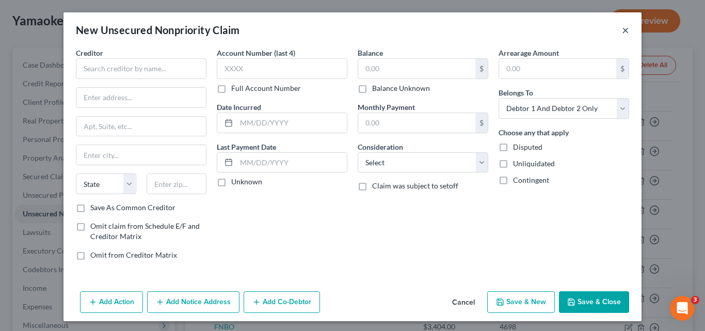
click at [624, 29] on button "×" at bounding box center [625, 30] width 7 height 12
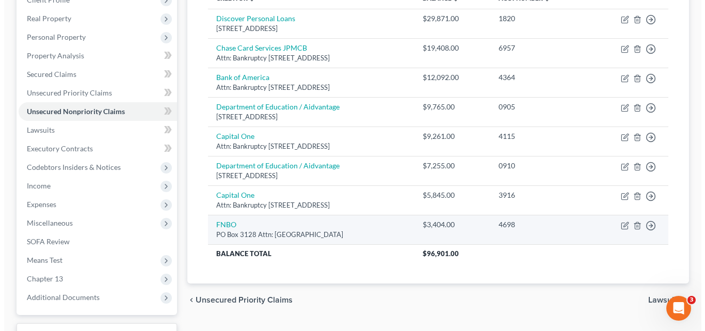
scroll to position [155, 0]
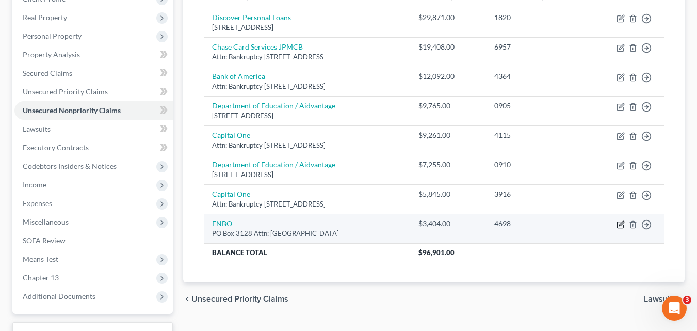
click at [623, 223] on icon "button" at bounding box center [621, 223] width 5 height 5
select select "30"
select select "2"
select select "0"
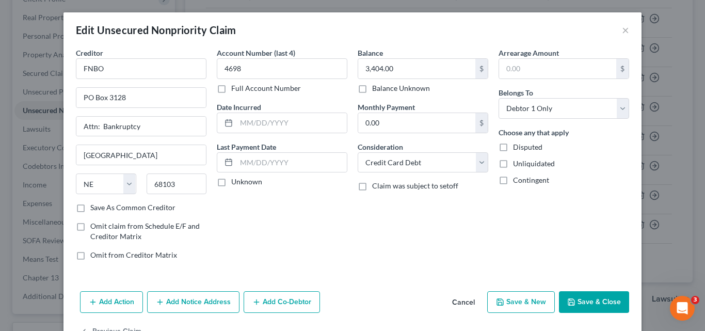
click at [534, 303] on button "Save & New" at bounding box center [521, 302] width 68 height 22
select select "2"
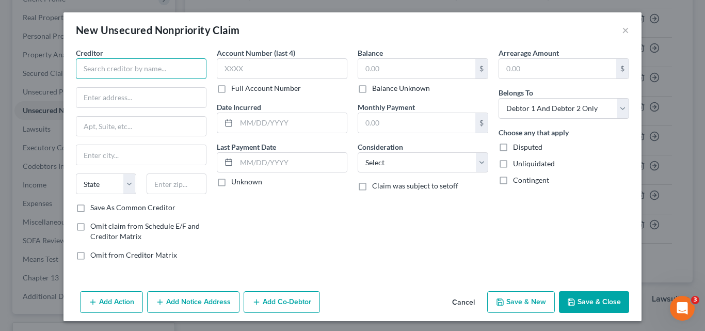
click at [120, 63] on input "text" at bounding box center [141, 68] width 131 height 21
type input "Mission Lane LLC"
type input "Attn: Bankruptcy"
type input "PO Box 965060"
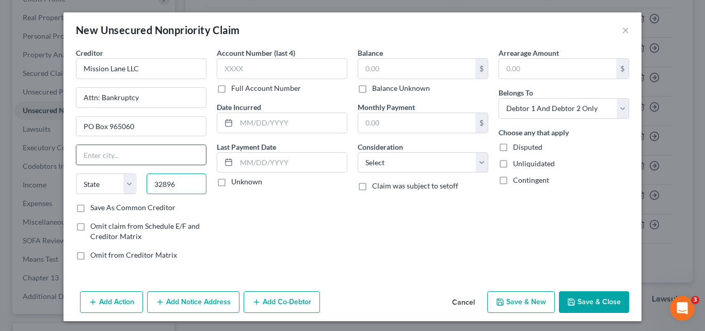
type input "32896"
click at [129, 159] on input "text" at bounding box center [141, 155] width 130 height 20
type input "Orlando"
select select "9"
click at [90, 208] on label "Save As Common Creditor" at bounding box center [132, 207] width 85 height 10
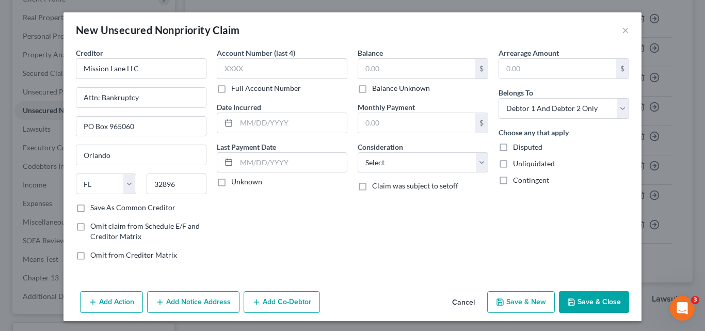
click at [94, 208] on input "Save As Common Creditor" at bounding box center [97, 205] width 7 height 7
checkbox input "true"
click at [244, 68] on input "text" at bounding box center [282, 68] width 131 height 21
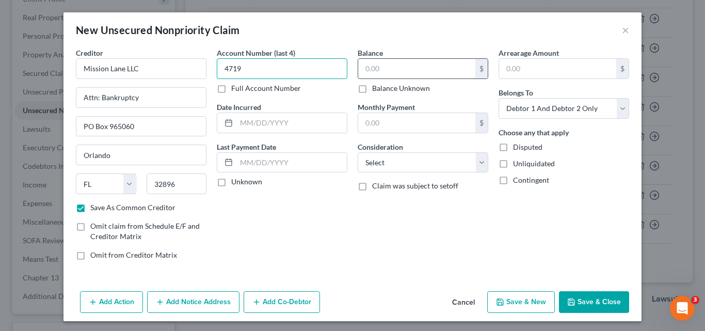
type input "4719"
click at [361, 68] on input "text" at bounding box center [416, 69] width 117 height 20
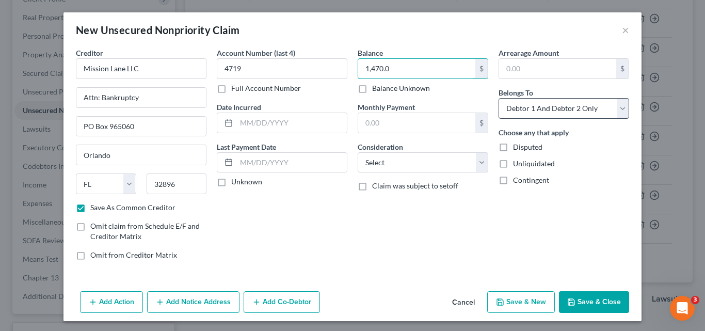
type input "1,470.0"
click at [534, 110] on select "Select Debtor 1 Only Debtor 2 Only Debtor 1 And Debtor 2 Only At Least One Of T…" at bounding box center [564, 108] width 131 height 21
select select "1"
click at [499, 98] on select "Select Debtor 1 Only Debtor 2 Only Debtor 1 And Debtor 2 Only At Least One Of T…" at bounding box center [564, 108] width 131 height 21
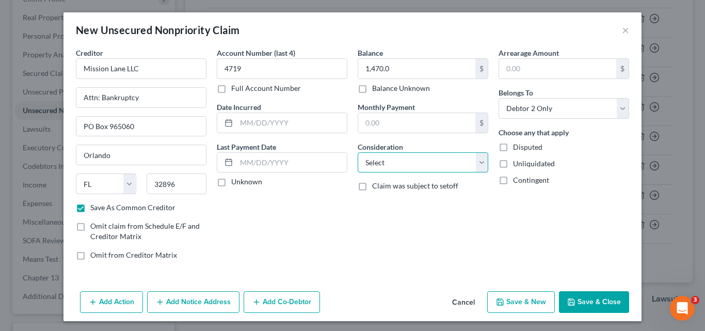
click at [476, 163] on select "Select Cable / Satellite Services Collection Agency Credit Card Debt Debt Couns…" at bounding box center [423, 162] width 131 height 21
select select "2"
click at [358, 152] on select "Select Cable / Satellite Services Collection Agency Credit Card Debt Debt Couns…" at bounding box center [423, 162] width 131 height 21
click at [517, 301] on button "Save & New" at bounding box center [521, 302] width 68 height 22
checkbox input "false"
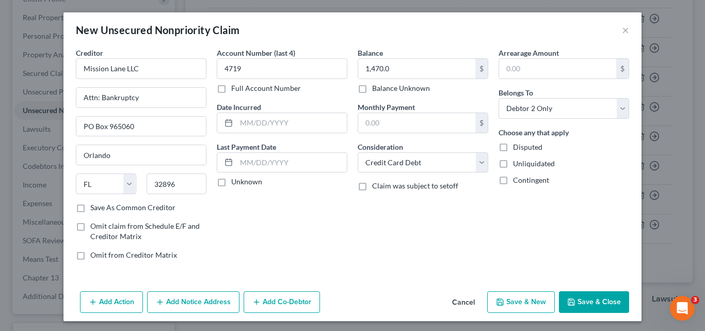
select select "2"
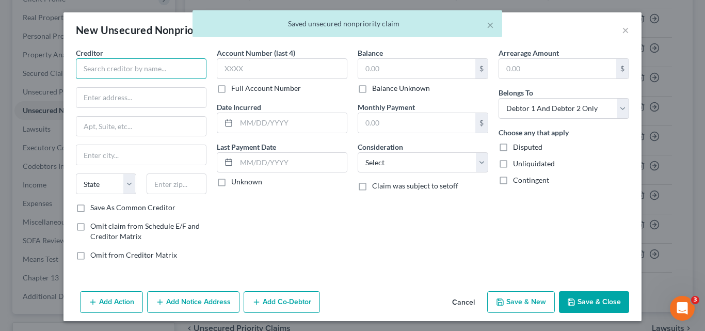
click at [148, 69] on input "text" at bounding box center [141, 68] width 131 height 21
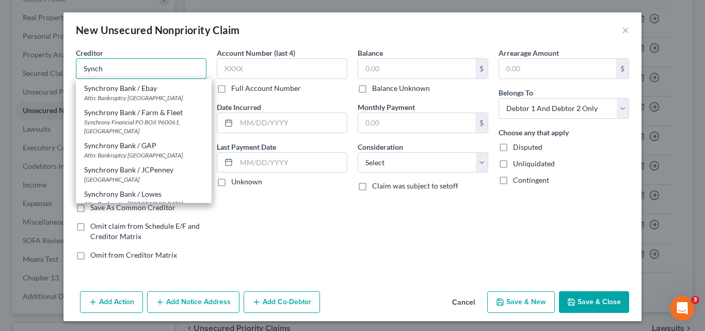
scroll to position [206, 0]
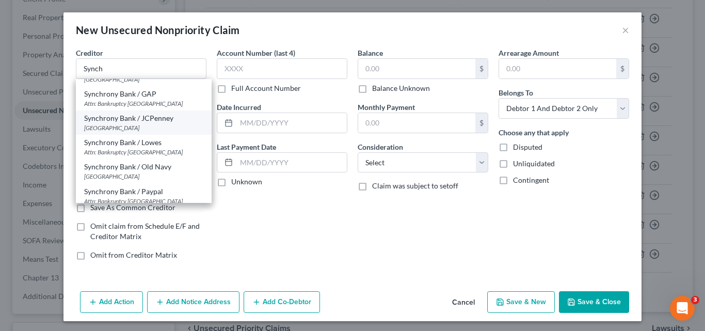
click at [146, 132] on div "[GEOGRAPHIC_DATA]" at bounding box center [143, 127] width 119 height 9
type input "Synchrony Bank / JCPenney"
type input "PO Box 960090"
type input "Orlando"
select select "9"
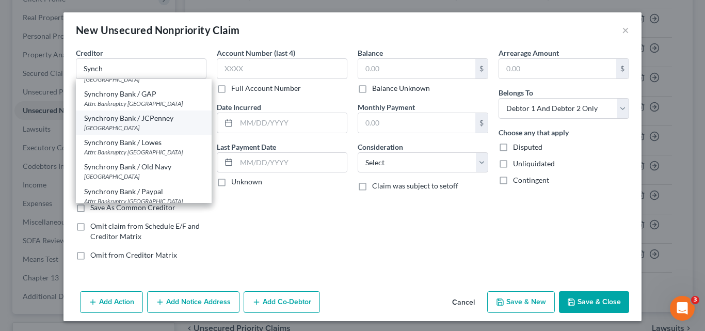
type input "32896"
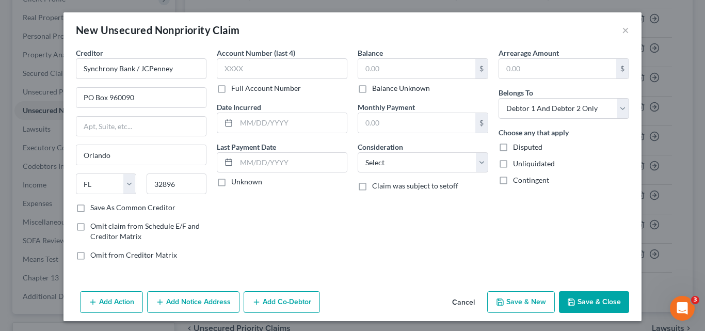
scroll to position [0, 0]
click at [116, 98] on input "PO Box 960090" at bounding box center [141, 98] width 130 height 20
click at [124, 98] on input "PO Box 965090" at bounding box center [141, 98] width 130 height 20
type input "PO Box 965060"
click at [227, 65] on input "text" at bounding box center [282, 68] width 131 height 21
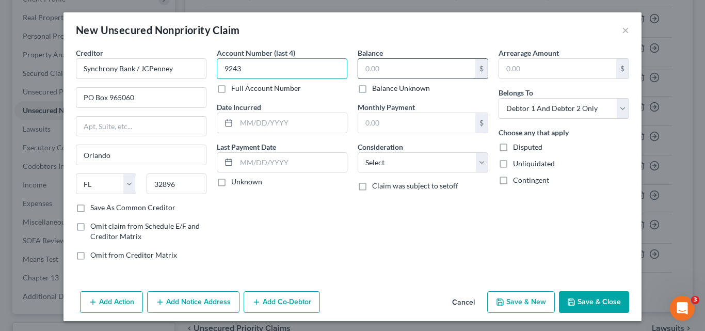
type input "9243"
click at [373, 68] on input "text" at bounding box center [416, 69] width 117 height 20
type input "952"
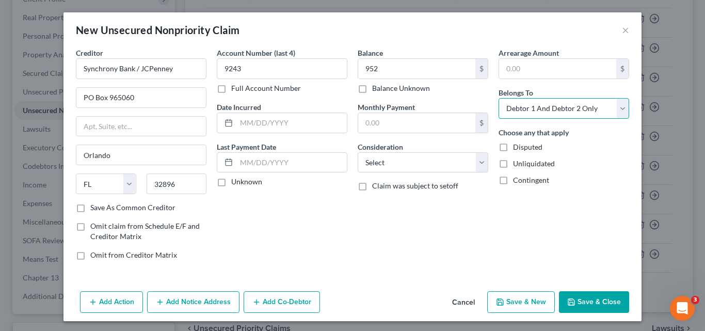
drag, startPoint x: 616, startPoint y: 105, endPoint x: 607, endPoint y: 110, distance: 10.2
click at [616, 105] on select "Select Debtor 1 Only Debtor 2 Only Debtor 1 And Debtor 2 Only At Least One Of T…" at bounding box center [564, 108] width 131 height 21
select select "1"
click at [499, 98] on select "Select Debtor 1 Only Debtor 2 Only Debtor 1 And Debtor 2 Only At Least One Of T…" at bounding box center [564, 108] width 131 height 21
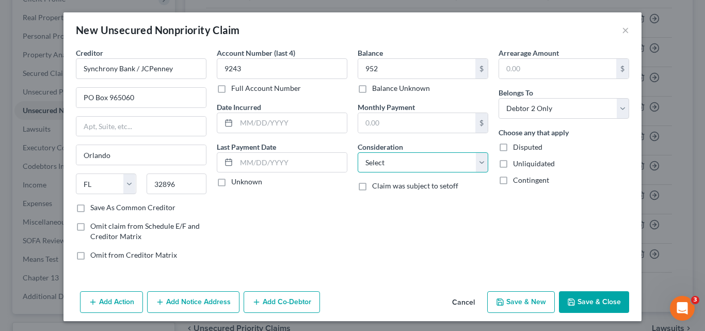
click at [478, 159] on select "Select Cable / Satellite Services Collection Agency Credit Card Debt Debt Couns…" at bounding box center [423, 162] width 131 height 21
select select "2"
click at [358, 152] on select "Select Cable / Satellite Services Collection Agency Credit Card Debt Debt Couns…" at bounding box center [423, 162] width 131 height 21
click at [525, 299] on button "Save & New" at bounding box center [521, 302] width 68 height 22
select select "2"
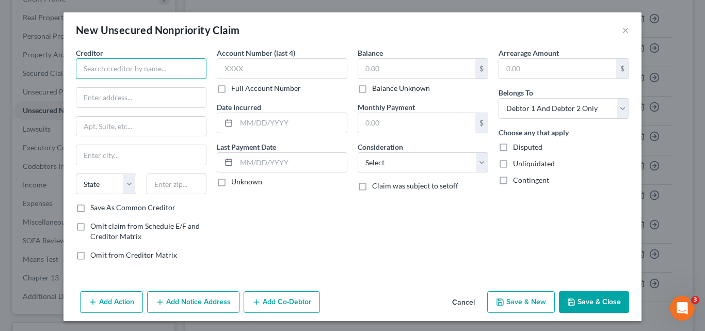
click at [119, 70] on input "text" at bounding box center [141, 68] width 131 height 21
type input "Credit Union 1"
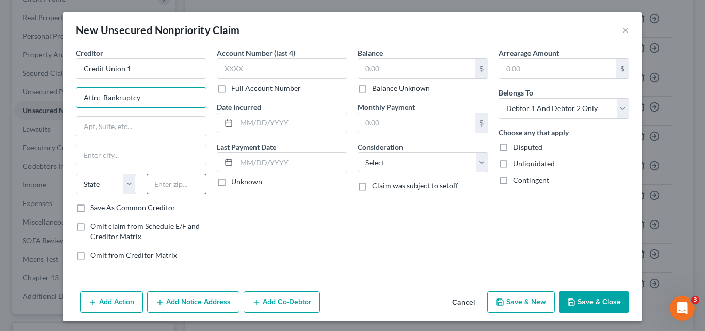
type input "Attn: Bankruptcy"
click at [161, 184] on input "text" at bounding box center [177, 183] width 60 height 21
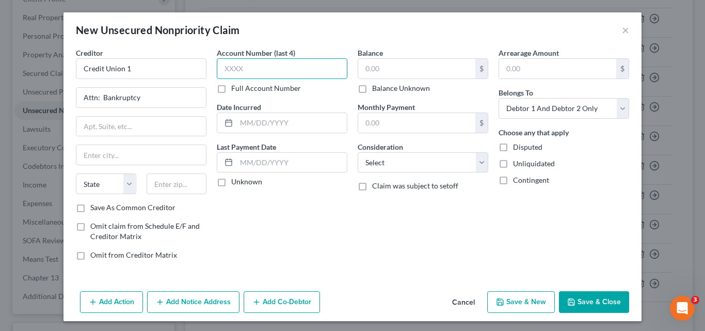
click at [233, 72] on input "text" at bounding box center [282, 68] width 131 height 21
type input "0801"
click at [367, 68] on input "text" at bounding box center [416, 69] width 117 height 20
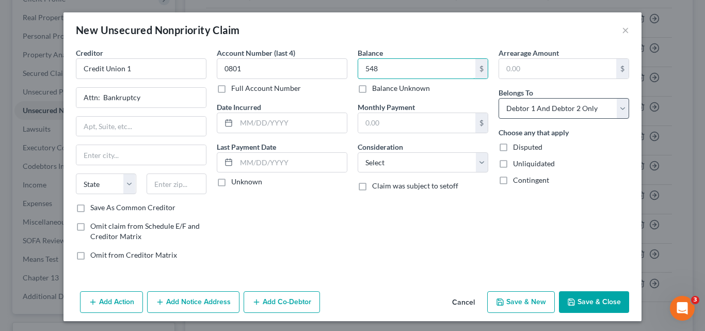
type input "548"
click at [618, 106] on select "Select Debtor 1 Only Debtor 2 Only Debtor 1 And Debtor 2 Only At Least One Of T…" at bounding box center [564, 108] width 131 height 21
select select "1"
click at [499, 98] on select "Select Debtor 1 Only Debtor 2 Only Debtor 1 And Debtor 2 Only At Least One Of T…" at bounding box center [564, 108] width 131 height 21
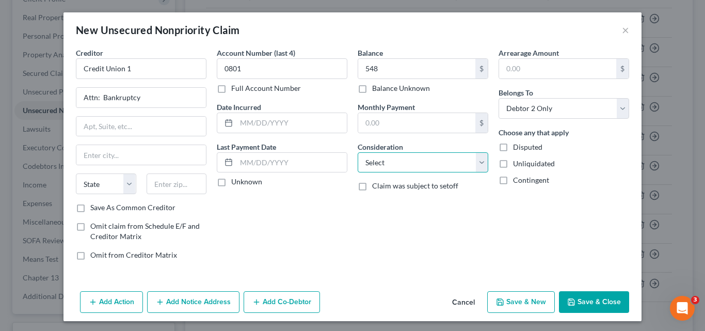
drag, startPoint x: 477, startPoint y: 162, endPoint x: 469, endPoint y: 166, distance: 9.0
click at [477, 162] on select "Select Cable / Satellite Services Collection Agency Credit Card Debt Debt Couns…" at bounding box center [423, 162] width 131 height 21
click at [358, 152] on select "Select Cable / Satellite Services Collection Agency Credit Card Debt Debt Couns…" at bounding box center [423, 162] width 131 height 21
click at [477, 162] on select "Select Cable / Satellite Services Collection Agency Credit Card Debt Debt Couns…" at bounding box center [423, 162] width 131 height 21
select select "10"
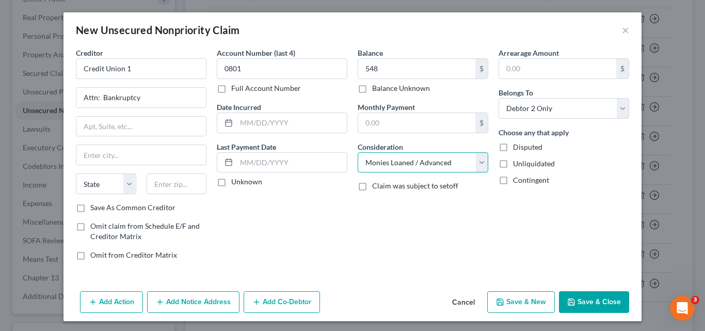
click at [358, 152] on select "Select Cable / Satellite Services Collection Agency Credit Card Debt Debt Couns…" at bounding box center [423, 162] width 131 height 21
click at [533, 302] on button "Save & New" at bounding box center [521, 302] width 68 height 22
select select "2"
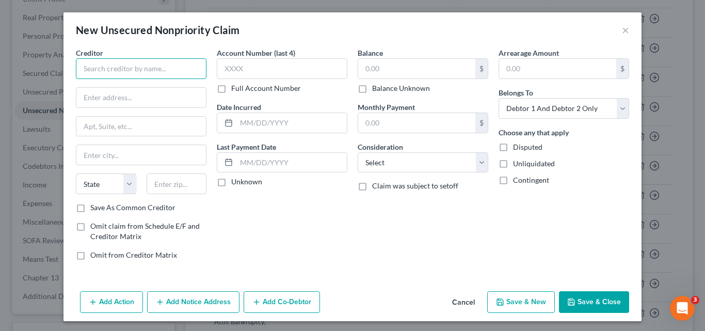
click at [110, 67] on input "text" at bounding box center [141, 68] width 131 height 21
type input "Ilinois Community Credit Union"
type input "Attn:"
drag, startPoint x: 193, startPoint y: 71, endPoint x: 63, endPoint y: 51, distance: 130.6
click at [39, 66] on div "New Unsecured Nonpriority Claim × Creditor * Ilinois Community Credit Union Att…" at bounding box center [352, 165] width 705 height 331
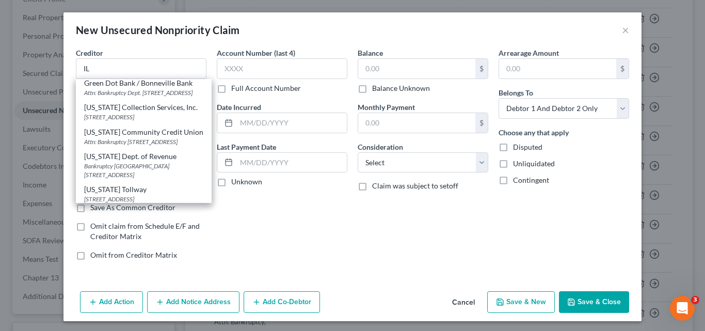
scroll to position [99, 0]
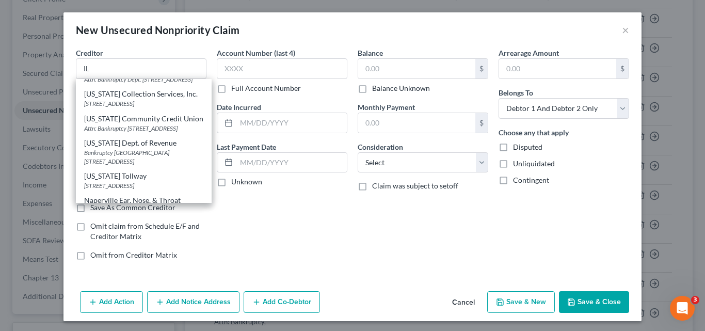
click at [136, 133] on div "Attn: Bankruptcy [STREET_ADDRESS]" at bounding box center [143, 128] width 119 height 9
type input "[US_STATE] Community Credit Union"
type input "Attn: Bankruptcy"
type input "508 W. State"
type input "Sycamore"
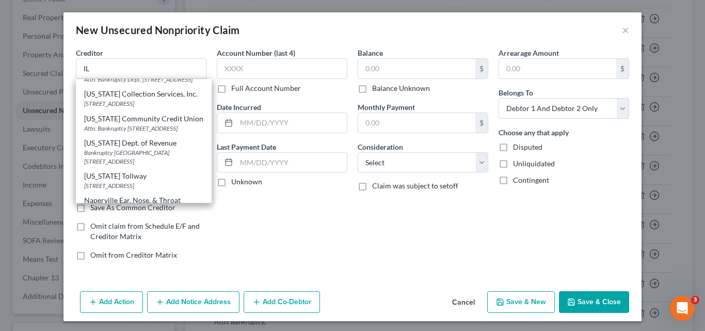
select select "14"
type input "60178"
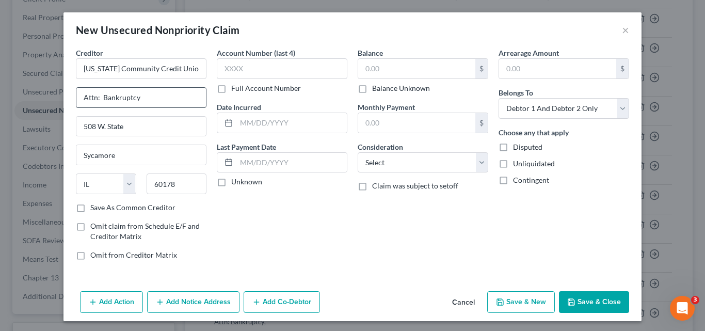
scroll to position [0, 0]
click at [226, 71] on input "text" at bounding box center [282, 68] width 131 height 21
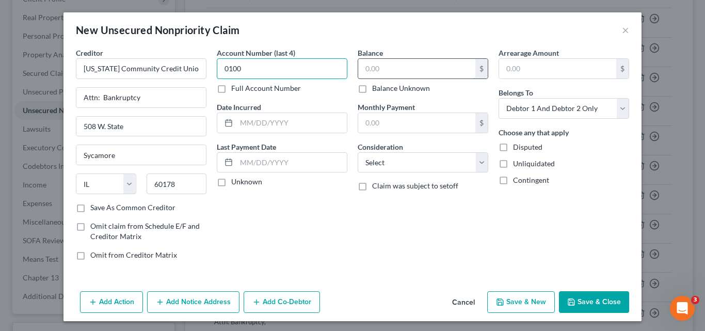
type input "0100"
click at [364, 69] on input "text" at bounding box center [416, 69] width 117 height 20
type input "538"
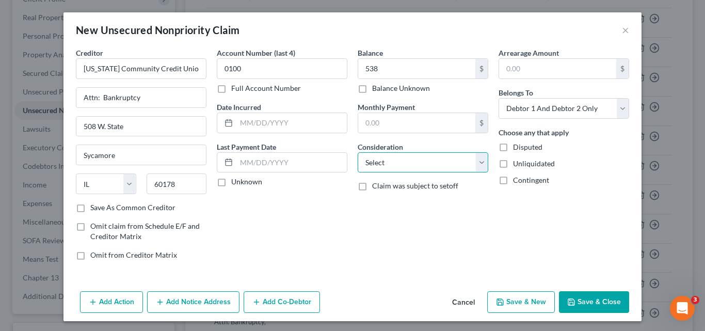
click at [477, 163] on select "Select Cable / Satellite Services Collection Agency Credit Card Debt Debt Couns…" at bounding box center [423, 162] width 131 height 21
select select "10"
click at [358, 152] on select "Select Cable / Satellite Services Collection Agency Credit Card Debt Debt Couns…" at bounding box center [423, 162] width 131 height 21
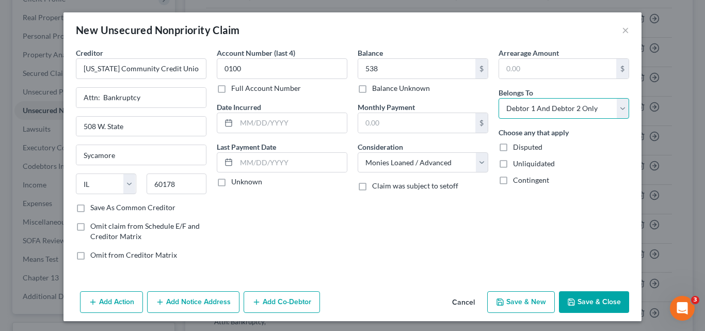
click at [618, 106] on select "Select Debtor 1 Only Debtor 2 Only Debtor 1 And Debtor 2 Only At Least One Of T…" at bounding box center [564, 108] width 131 height 21
select select "1"
click at [499, 98] on select "Select Debtor 1 Only Debtor 2 Only Debtor 1 And Debtor 2 Only At Least One Of T…" at bounding box center [564, 108] width 131 height 21
click at [517, 300] on button "Save & New" at bounding box center [521, 302] width 68 height 22
select select "2"
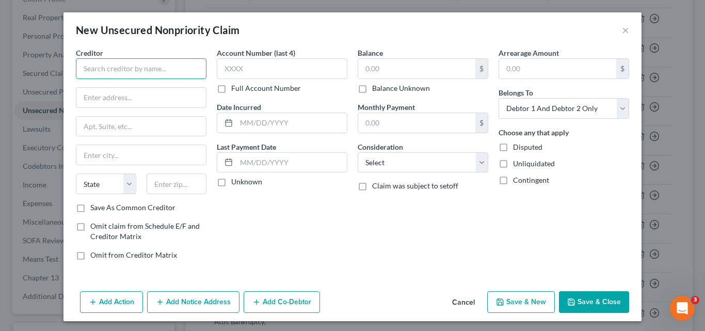
click at [162, 69] on input "text" at bounding box center [141, 68] width 131 height 21
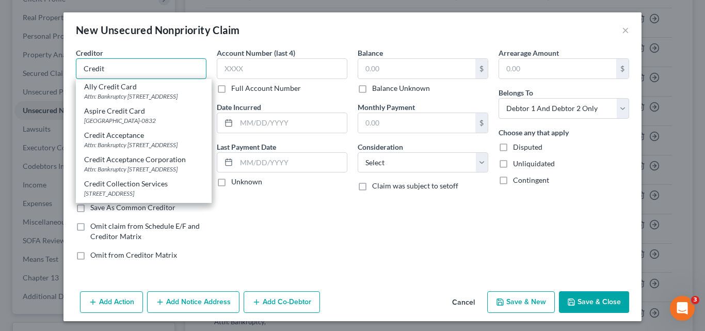
drag, startPoint x: 125, startPoint y: 71, endPoint x: 155, endPoint y: 55, distance: 33.5
click at [125, 71] on input "Credit" at bounding box center [141, 68] width 131 height 21
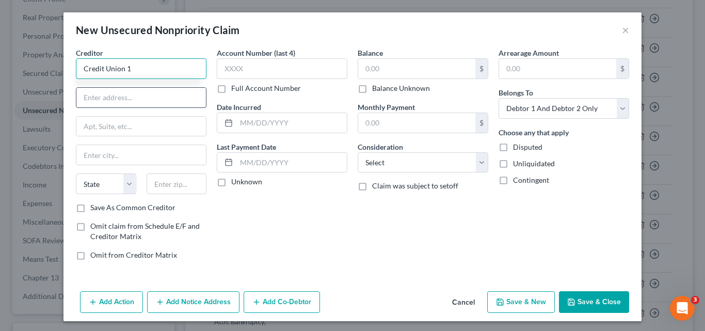
type input "Credit Union 1"
click at [147, 100] on input "text" at bounding box center [141, 98] width 130 height 20
type input "Attn: Bankruptcy"
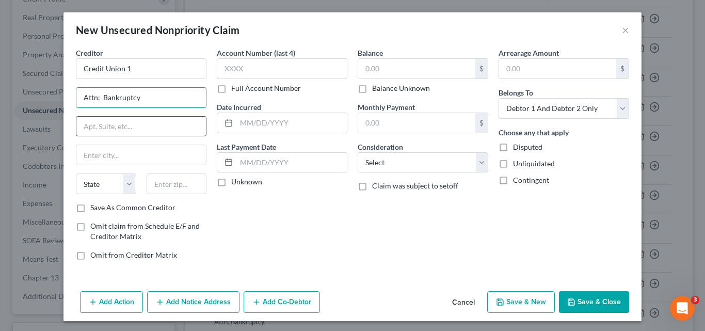
click at [131, 129] on input "text" at bounding box center [141, 127] width 130 height 20
type input "[STREET_ADDRESS]"
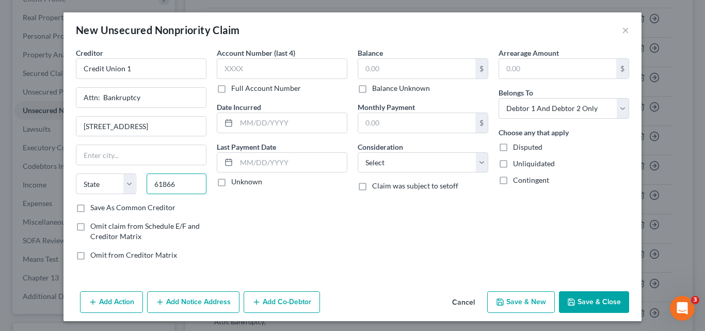
type input "61866"
click at [90, 208] on label "Save As Common Creditor" at bounding box center [132, 207] width 85 height 10
click at [94, 208] on input "Save As Common Creditor" at bounding box center [97, 205] width 7 height 7
checkbox input "true"
type input "Rantoul"
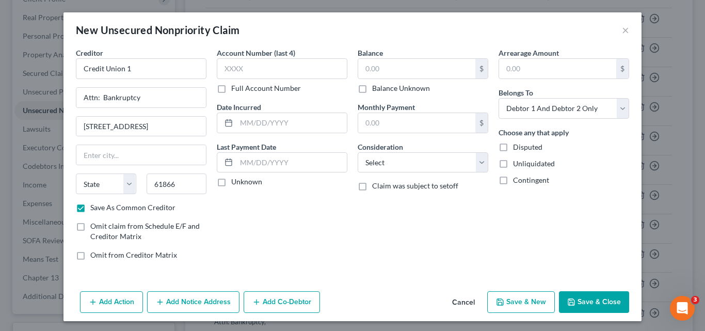
select select "14"
click at [233, 70] on input "text" at bounding box center [282, 68] width 131 height 21
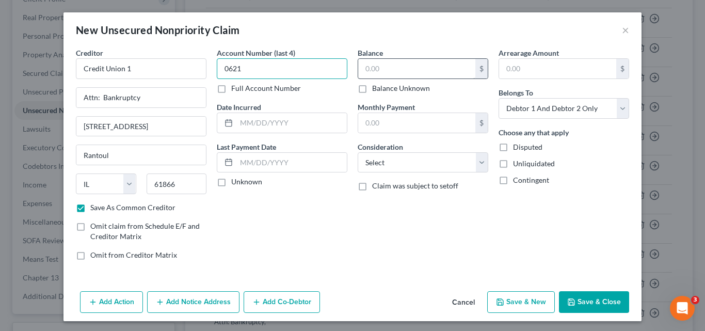
type input "0621"
click at [364, 69] on input "text" at bounding box center [416, 69] width 117 height 20
drag, startPoint x: 395, startPoint y: 66, endPoint x: 282, endPoint y: 74, distance: 112.9
click at [282, 74] on div "Creditor * Credit Union 1 Attn: Bankruptcy [STREET_ADDRESS] Rantoul State [US_S…" at bounding box center [353, 157] width 564 height 221
type input "223.00"
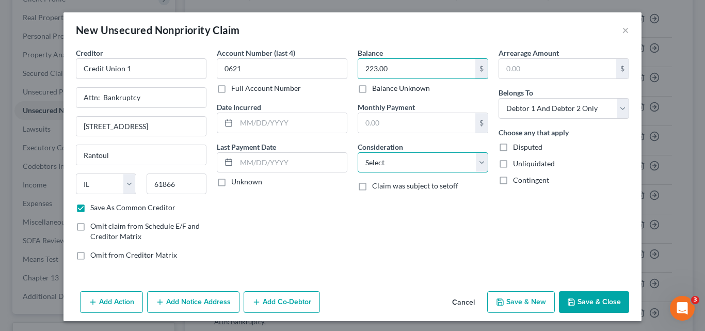
click at [475, 165] on select "Select Cable / Satellite Services Collection Agency Credit Card Debt Debt Couns…" at bounding box center [423, 162] width 131 height 21
select select "10"
click at [358, 152] on select "Select Cable / Satellite Services Collection Agency Credit Card Debt Debt Couns…" at bounding box center [423, 162] width 131 height 21
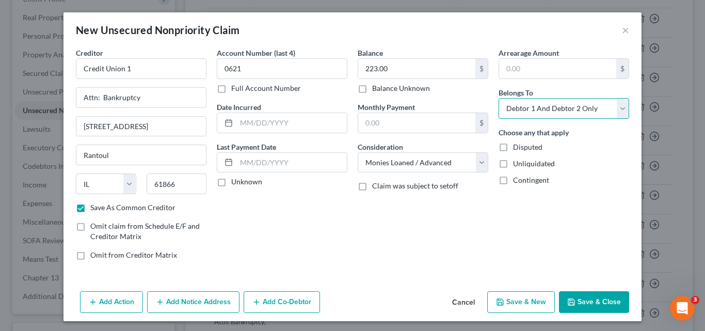
click at [617, 106] on select "Select Debtor 1 Only Debtor 2 Only Debtor 1 And Debtor 2 Only At Least One Of T…" at bounding box center [564, 108] width 131 height 21
select select "1"
click at [499, 98] on select "Select Debtor 1 Only Debtor 2 Only Debtor 1 And Debtor 2 Only At Least One Of T…" at bounding box center [564, 108] width 131 height 21
click at [533, 299] on button "Save & New" at bounding box center [521, 302] width 68 height 22
select select "2"
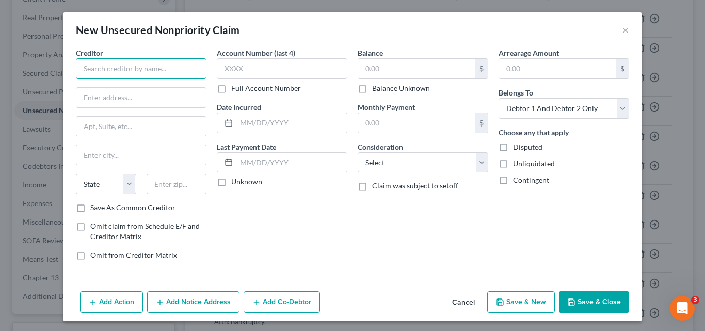
click at [95, 74] on input "text" at bounding box center [141, 68] width 131 height 21
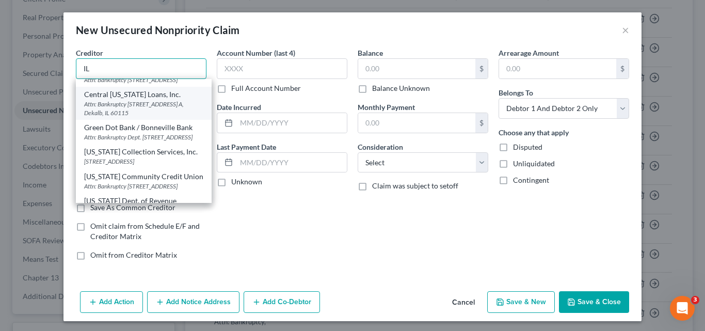
scroll to position [103, 0]
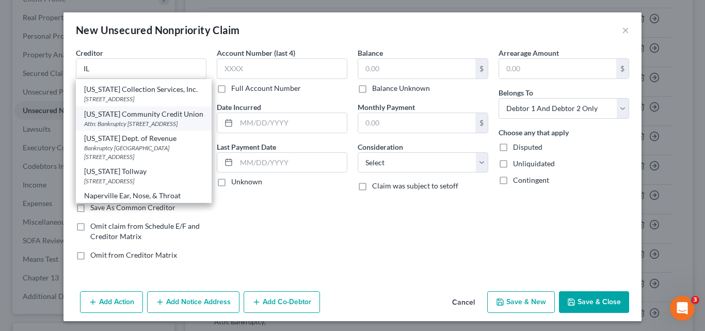
click at [122, 128] on div "Attn: Bankruptcy [STREET_ADDRESS]" at bounding box center [143, 123] width 119 height 9
type input "[US_STATE] Community Credit Union"
type input "Attn: Bankruptcy"
type input "508 W. State"
type input "Sycamore"
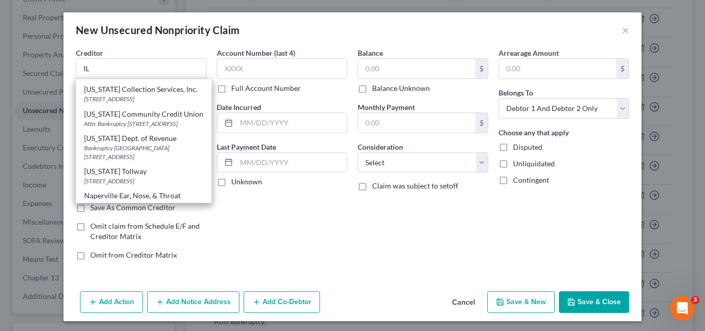
select select "14"
type input "60178"
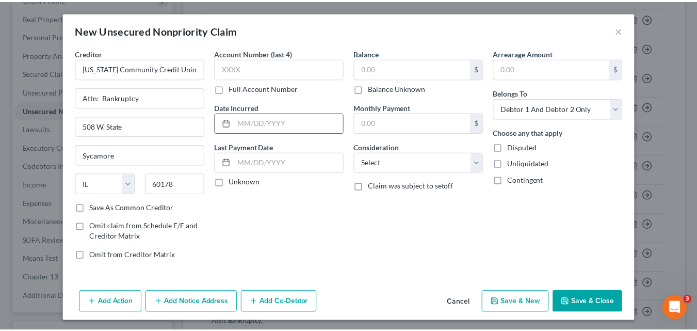
scroll to position [0, 0]
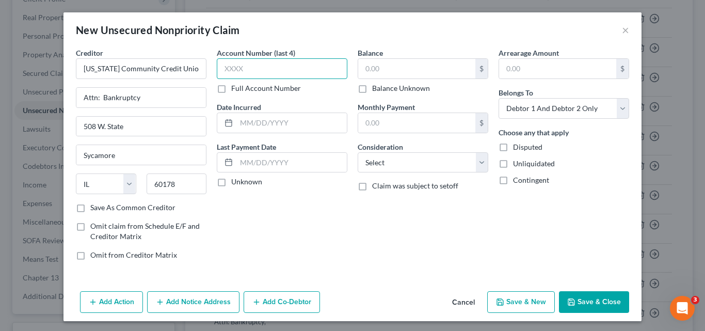
click at [225, 72] on input "text" at bounding box center [282, 68] width 131 height 21
type input "2100"
click at [393, 74] on input "text" at bounding box center [416, 69] width 117 height 20
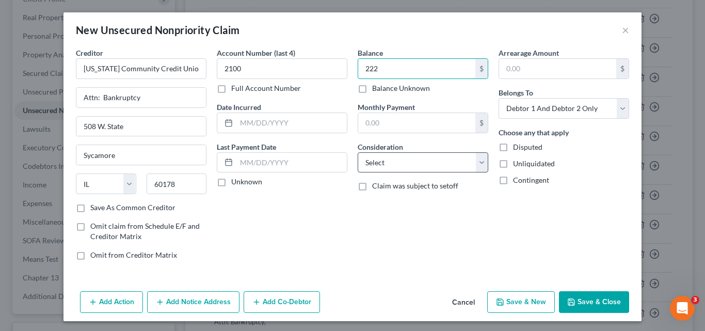
type input "222"
click at [481, 160] on select "Select Cable / Satellite Services Collection Agency Credit Card Debt Debt Couns…" at bounding box center [423, 162] width 131 height 21
select select "10"
click at [358, 152] on select "Select Cable / Satellite Services Collection Agency Credit Card Debt Debt Couns…" at bounding box center [423, 162] width 131 height 21
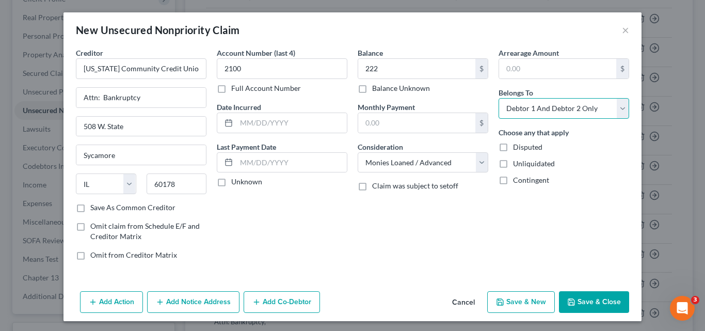
drag, startPoint x: 618, startPoint y: 107, endPoint x: 607, endPoint y: 109, distance: 10.5
click at [618, 107] on select "Select Debtor 1 Only Debtor 2 Only Debtor 1 And Debtor 2 Only At Least One Of T…" at bounding box center [564, 108] width 131 height 21
select select "1"
click at [499, 98] on select "Select Debtor 1 Only Debtor 2 Only Debtor 1 And Debtor 2 Only At Least One Of T…" at bounding box center [564, 108] width 131 height 21
click at [579, 304] on button "Save & Close" at bounding box center [594, 302] width 70 height 22
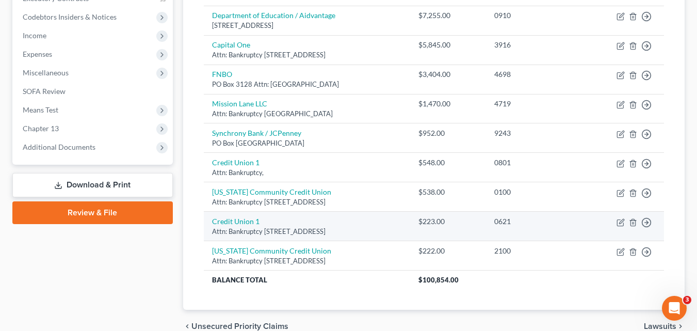
scroll to position [310, 0]
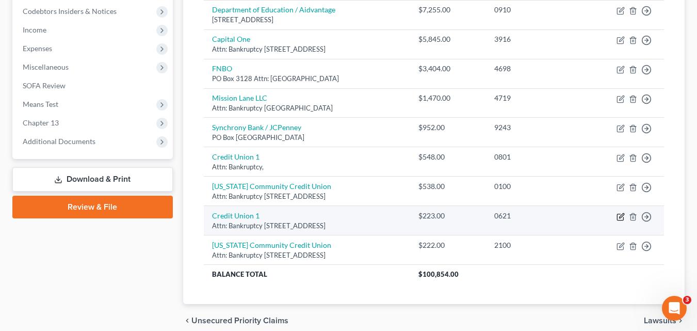
click at [619, 218] on icon "button" at bounding box center [621, 217] width 8 height 8
select select "14"
select select "10"
select select "1"
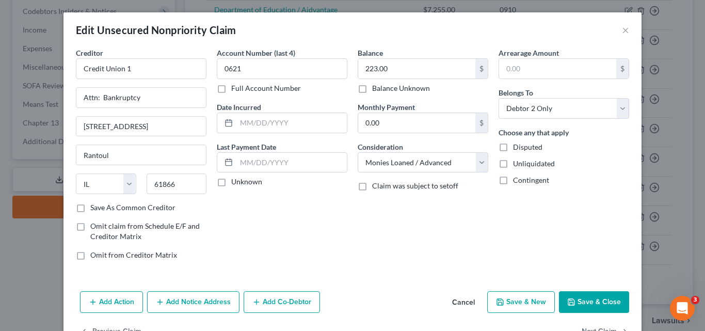
click at [593, 304] on button "Save & Close" at bounding box center [594, 302] width 70 height 22
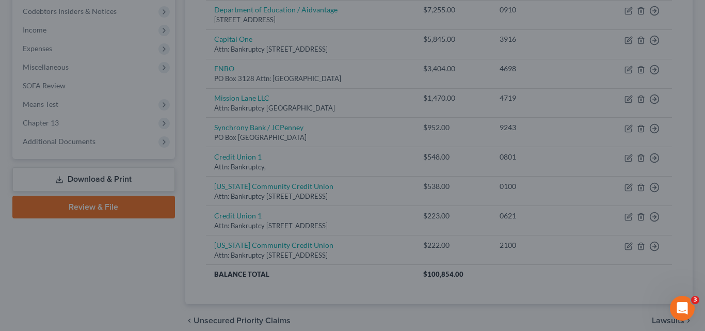
type input "0"
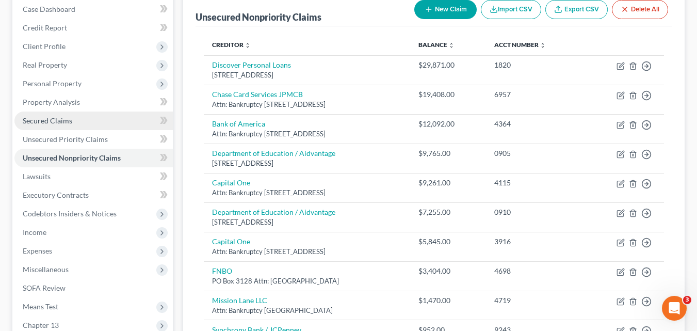
scroll to position [103, 0]
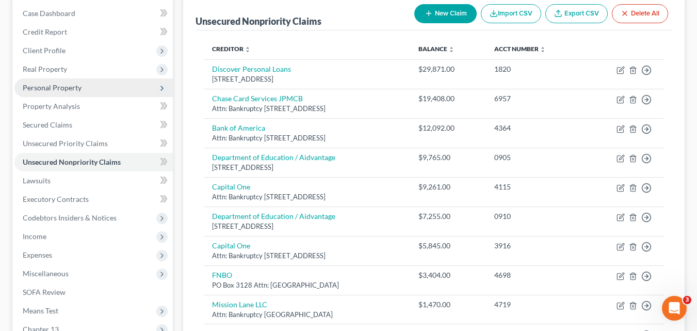
click at [60, 89] on span "Personal Property" at bounding box center [52, 87] width 59 height 9
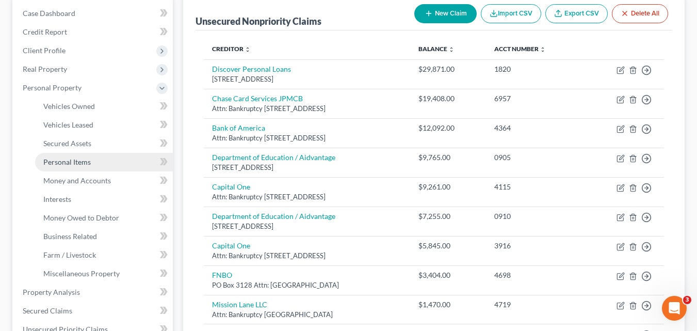
click at [75, 163] on span "Personal Items" at bounding box center [66, 161] width 47 height 9
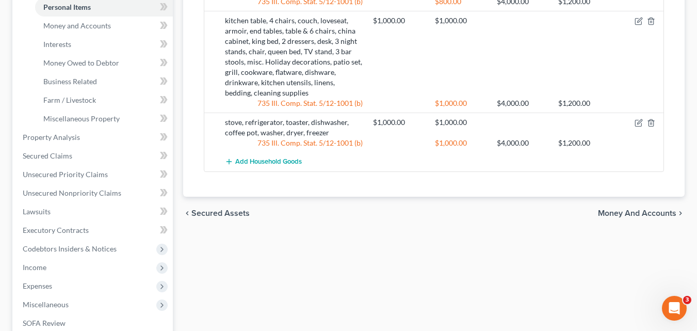
scroll to position [413, 0]
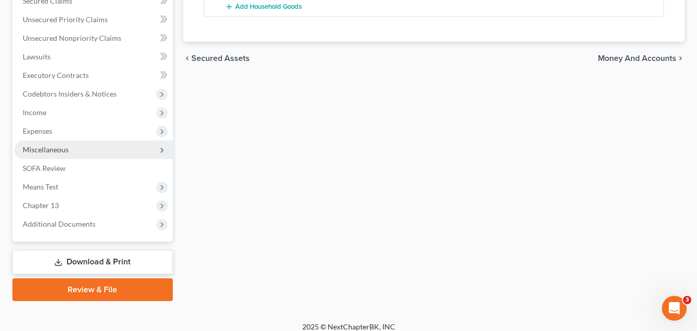
click at [57, 147] on span "Miscellaneous" at bounding box center [46, 149] width 46 height 9
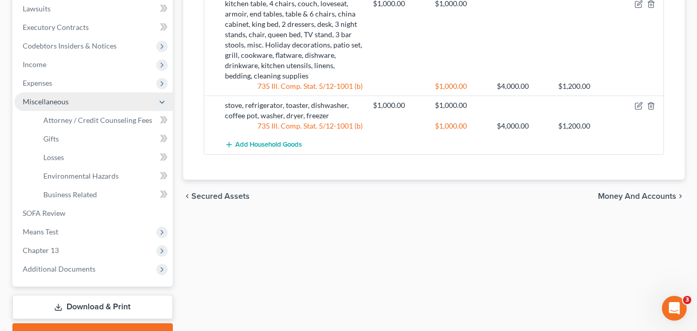
scroll to position [227, 0]
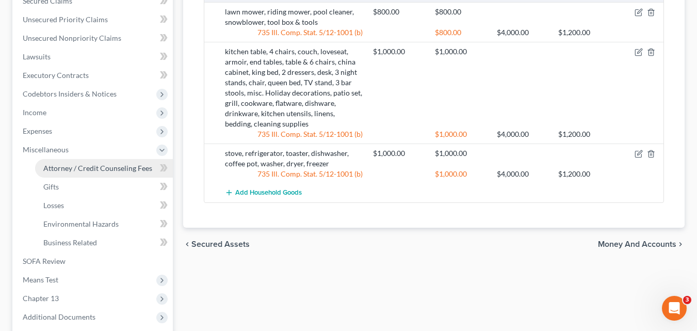
click at [116, 167] on span "Attorney / Credit Counseling Fees" at bounding box center [97, 168] width 109 height 9
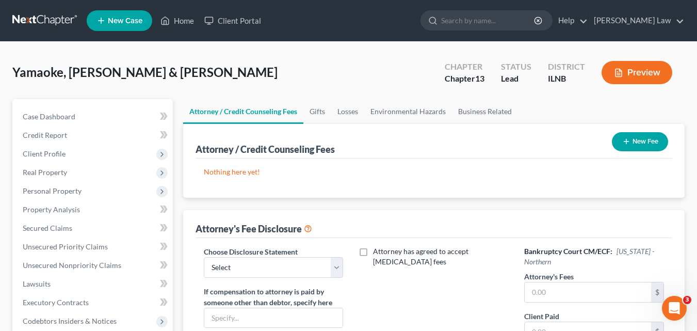
click at [644, 138] on button "New Fee" at bounding box center [640, 141] width 56 height 19
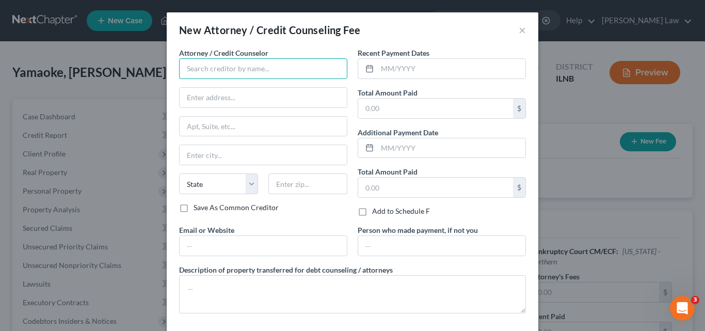
click at [215, 68] on input "text" at bounding box center [263, 68] width 168 height 21
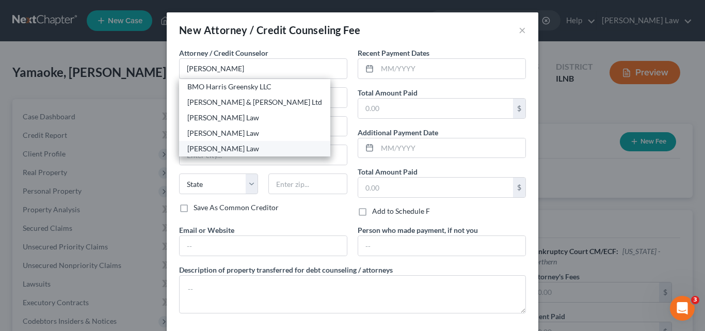
click at [211, 150] on div "[PERSON_NAME] Law" at bounding box center [254, 148] width 135 height 10
type input "[PERSON_NAME] Law"
type input "[STREET_ADDRESS]"
type input "Suite 9"
type input "Dekalb"
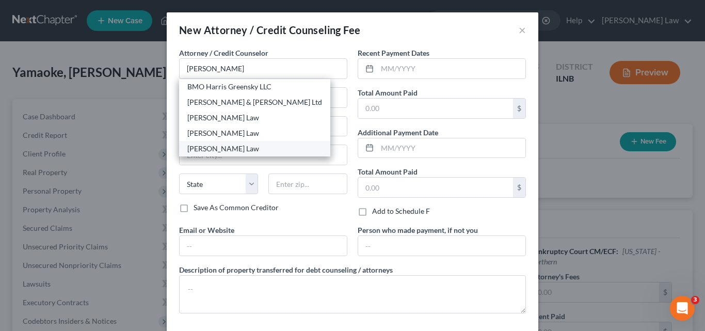
select select "14"
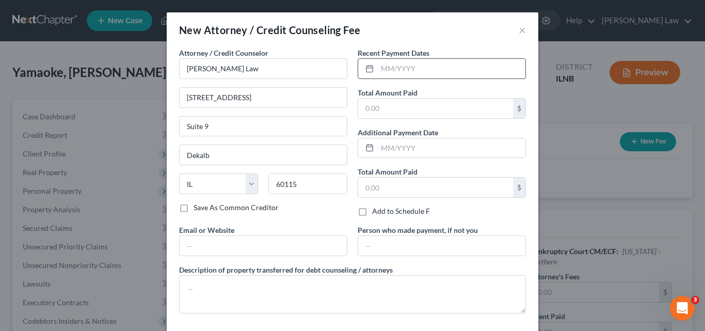
click at [385, 69] on input "text" at bounding box center [451, 69] width 148 height 20
click at [371, 113] on input "text" at bounding box center [435, 109] width 155 height 20
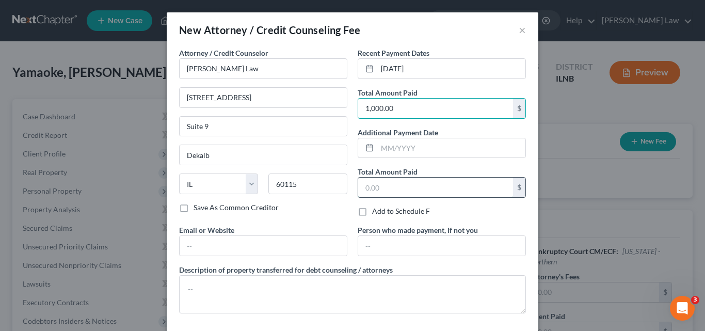
drag, startPoint x: 367, startPoint y: 191, endPoint x: 371, endPoint y: 177, distance: 14.4
click at [367, 191] on input "text" at bounding box center [435, 188] width 155 height 20
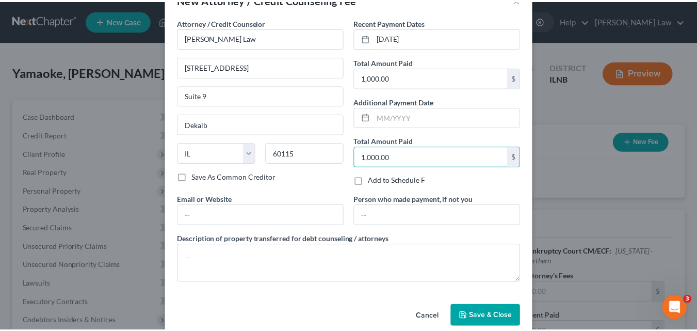
scroll to position [47, 0]
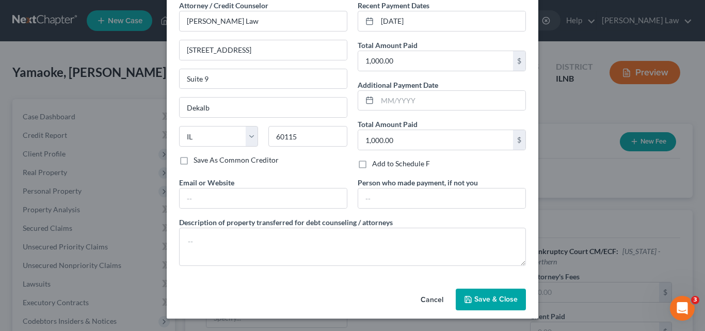
click at [477, 300] on span "Save & Close" at bounding box center [495, 299] width 43 height 9
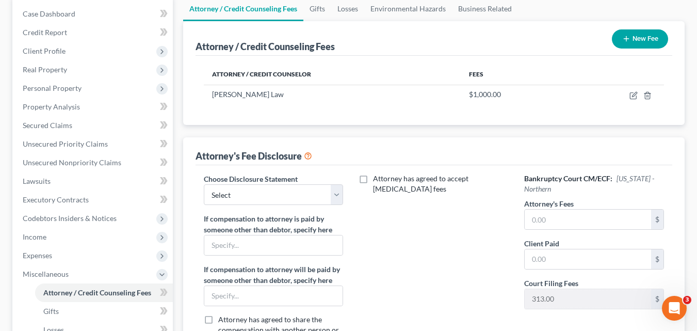
scroll to position [103, 0]
click at [339, 195] on select "Select [PERSON_NAME], Attorney at Law" at bounding box center [274, 194] width 140 height 21
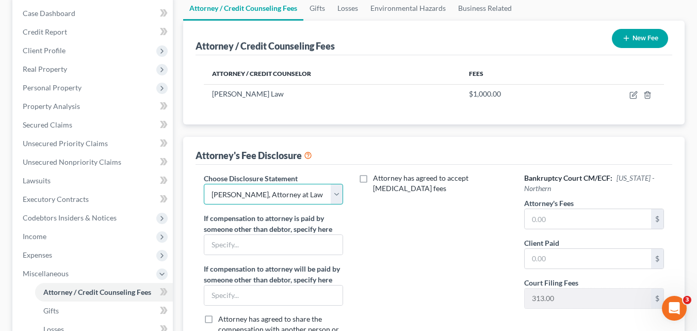
click at [204, 184] on select "Select [PERSON_NAME], Attorney at Law" at bounding box center [274, 194] width 140 height 21
click at [595, 218] on input "text" at bounding box center [588, 219] width 126 height 20
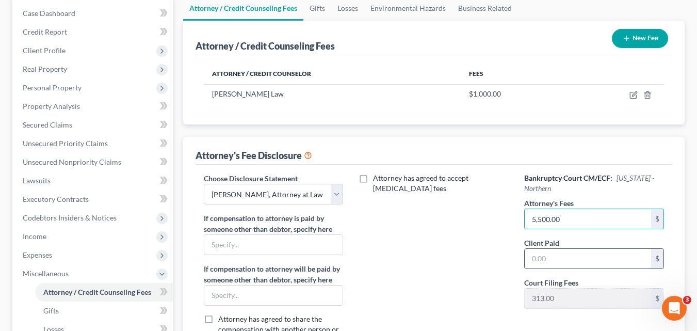
click at [569, 257] on input "text" at bounding box center [588, 259] width 126 height 20
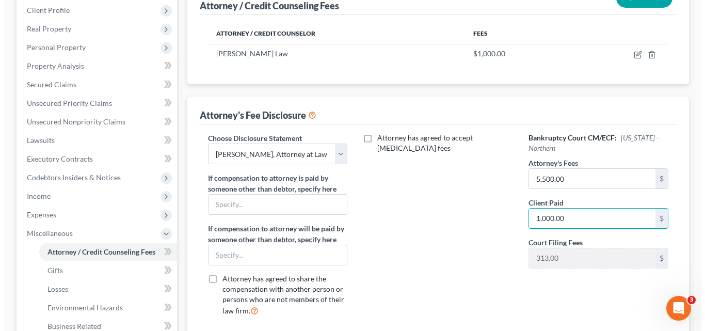
scroll to position [52, 0]
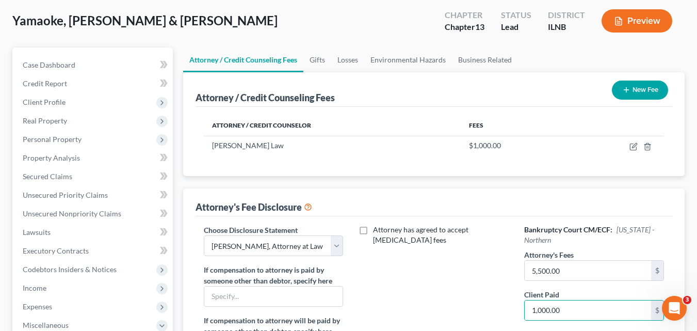
click at [648, 85] on button "New Fee" at bounding box center [640, 90] width 56 height 19
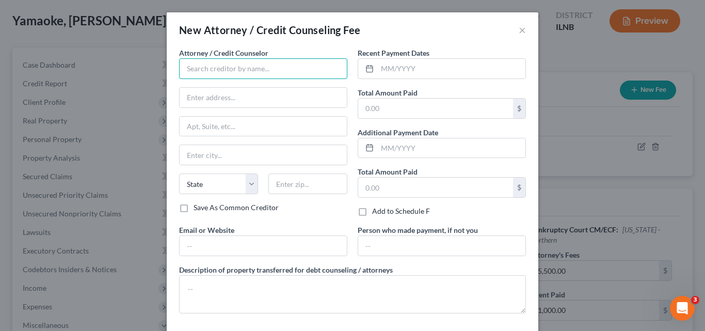
click at [212, 73] on input "text" at bounding box center [263, 68] width 168 height 21
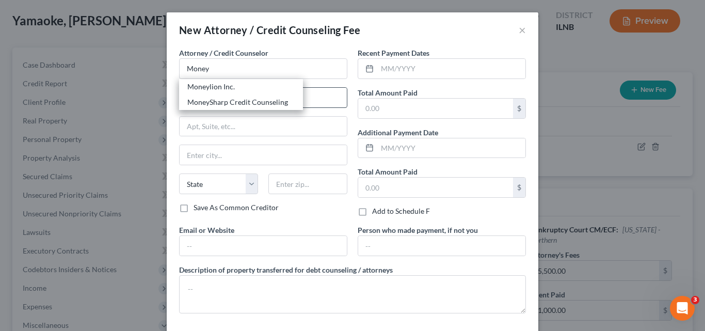
click at [220, 103] on div "MoneySharp Credit Counseling" at bounding box center [240, 102] width 107 height 10
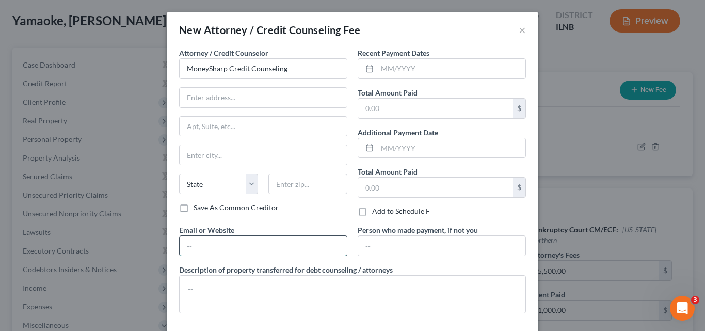
click at [229, 244] on input "text" at bounding box center [263, 246] width 167 height 20
drag, startPoint x: 395, startPoint y: 110, endPoint x: 402, endPoint y: 107, distance: 7.2
click at [395, 110] on input "text" at bounding box center [435, 109] width 155 height 20
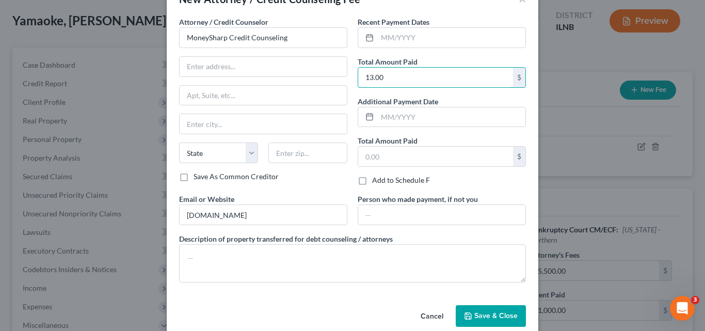
scroll to position [47, 0]
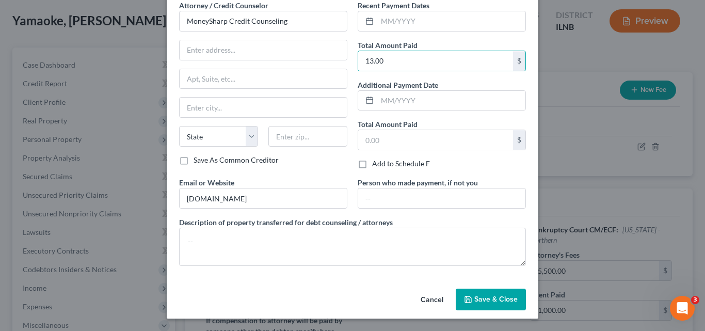
drag, startPoint x: 490, startPoint y: 298, endPoint x: 448, endPoint y: 304, distance: 42.8
click at [490, 297] on span "Save & Close" at bounding box center [495, 299] width 43 height 9
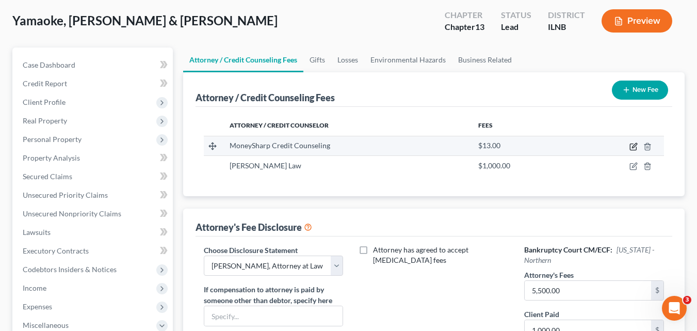
click at [633, 148] on icon "button" at bounding box center [634, 145] width 5 height 5
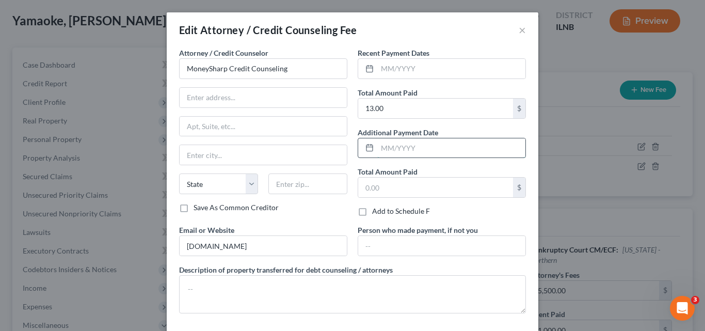
click at [384, 147] on input "text" at bounding box center [451, 148] width 148 height 20
click at [391, 73] on input "text" at bounding box center [451, 69] width 148 height 20
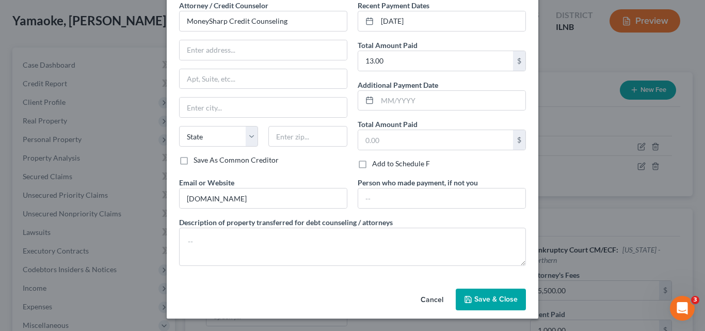
click at [482, 299] on span "Save & Close" at bounding box center [495, 299] width 43 height 9
